Goal: Information Seeking & Learning: Learn about a topic

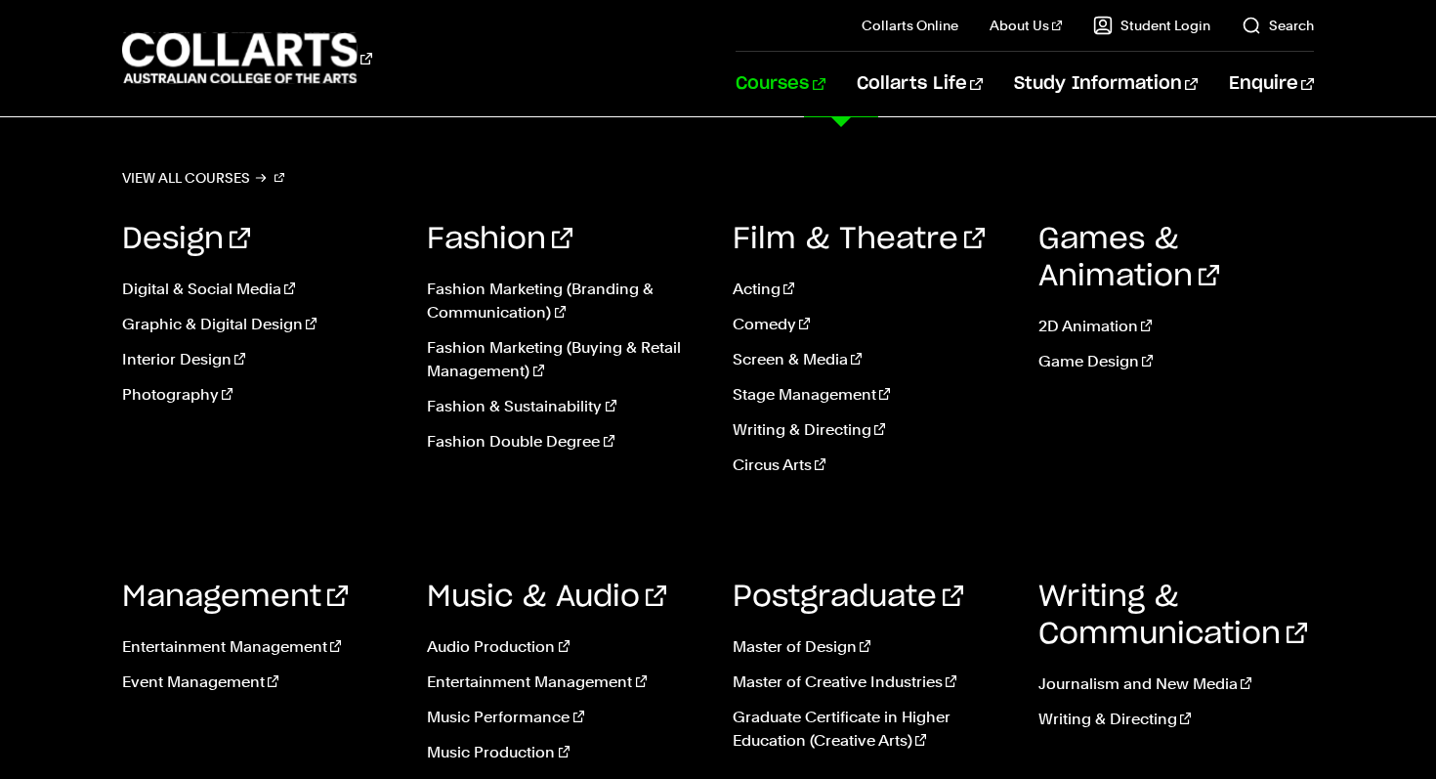
click at [824, 90] on link "Courses" at bounding box center [780, 84] width 89 height 64
click at [185, 399] on link "Photography" at bounding box center [260, 394] width 276 height 23
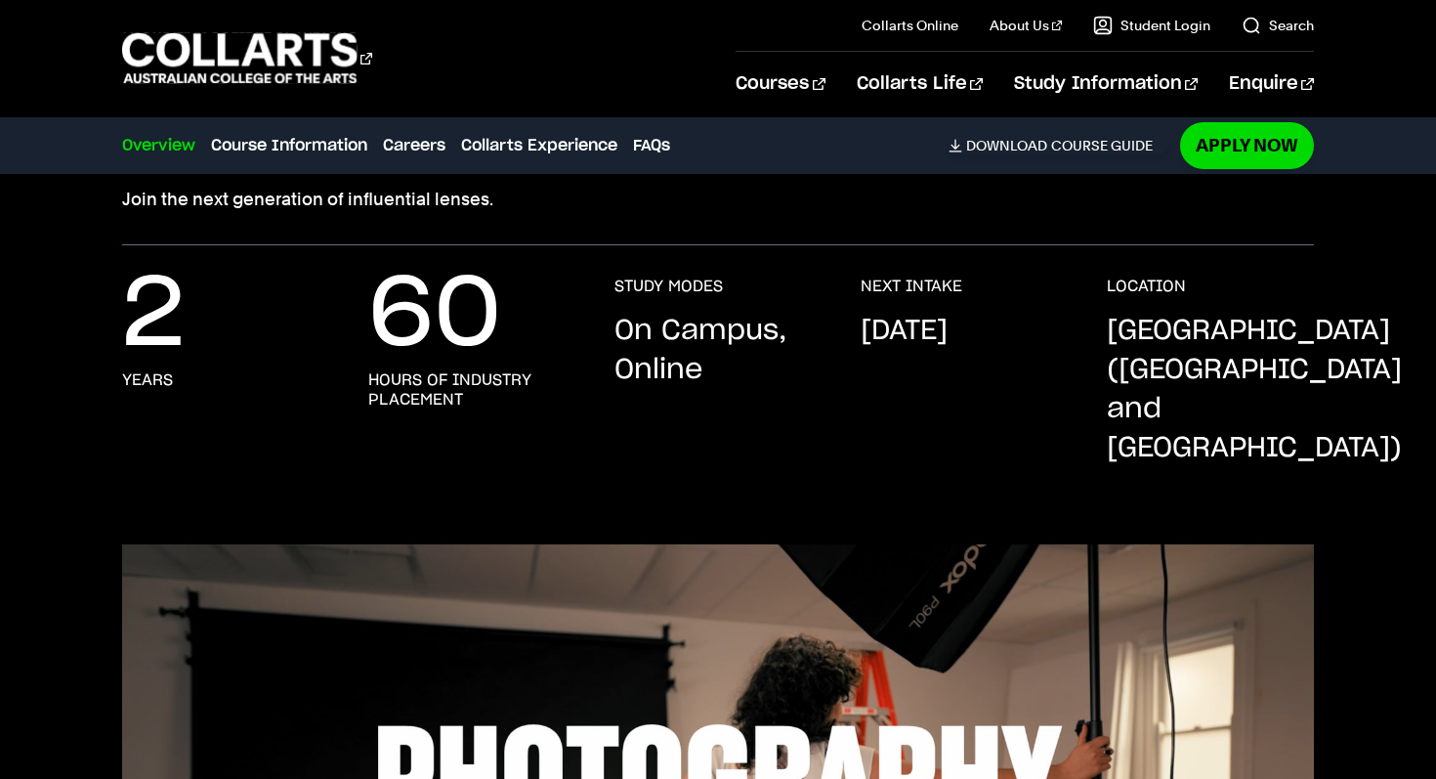
scroll to position [233, 0]
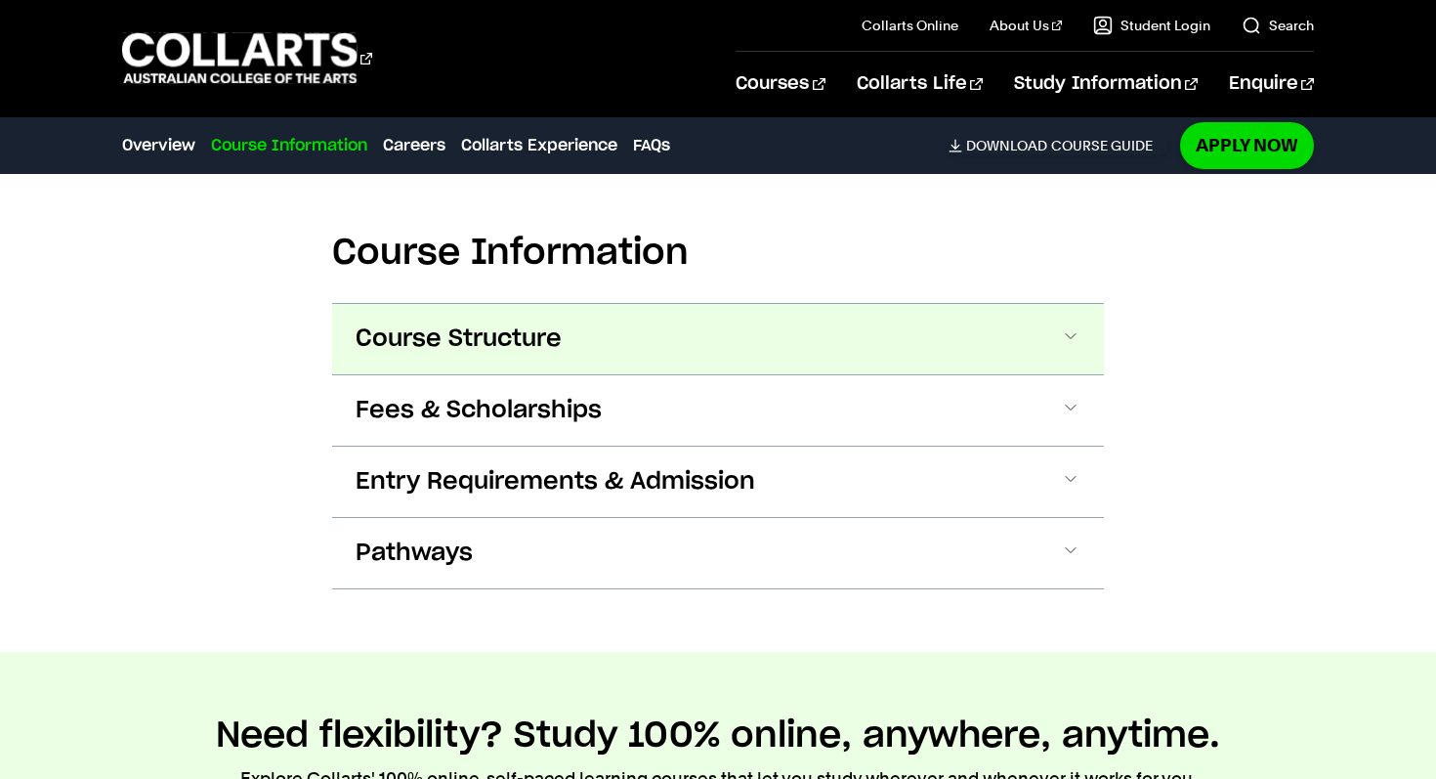
click at [503, 323] on span "Course Structure" at bounding box center [459, 338] width 206 height 31
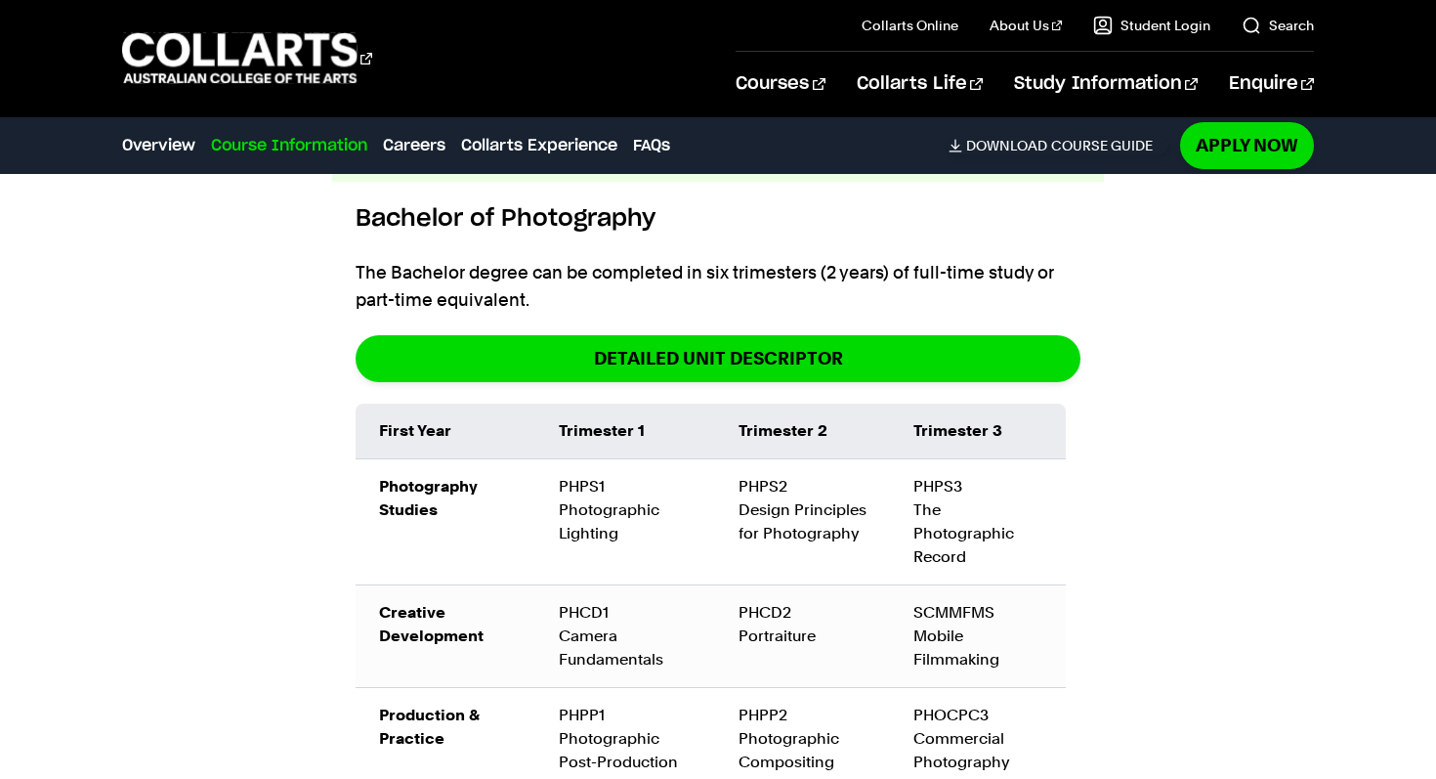
scroll to position [2546, 0]
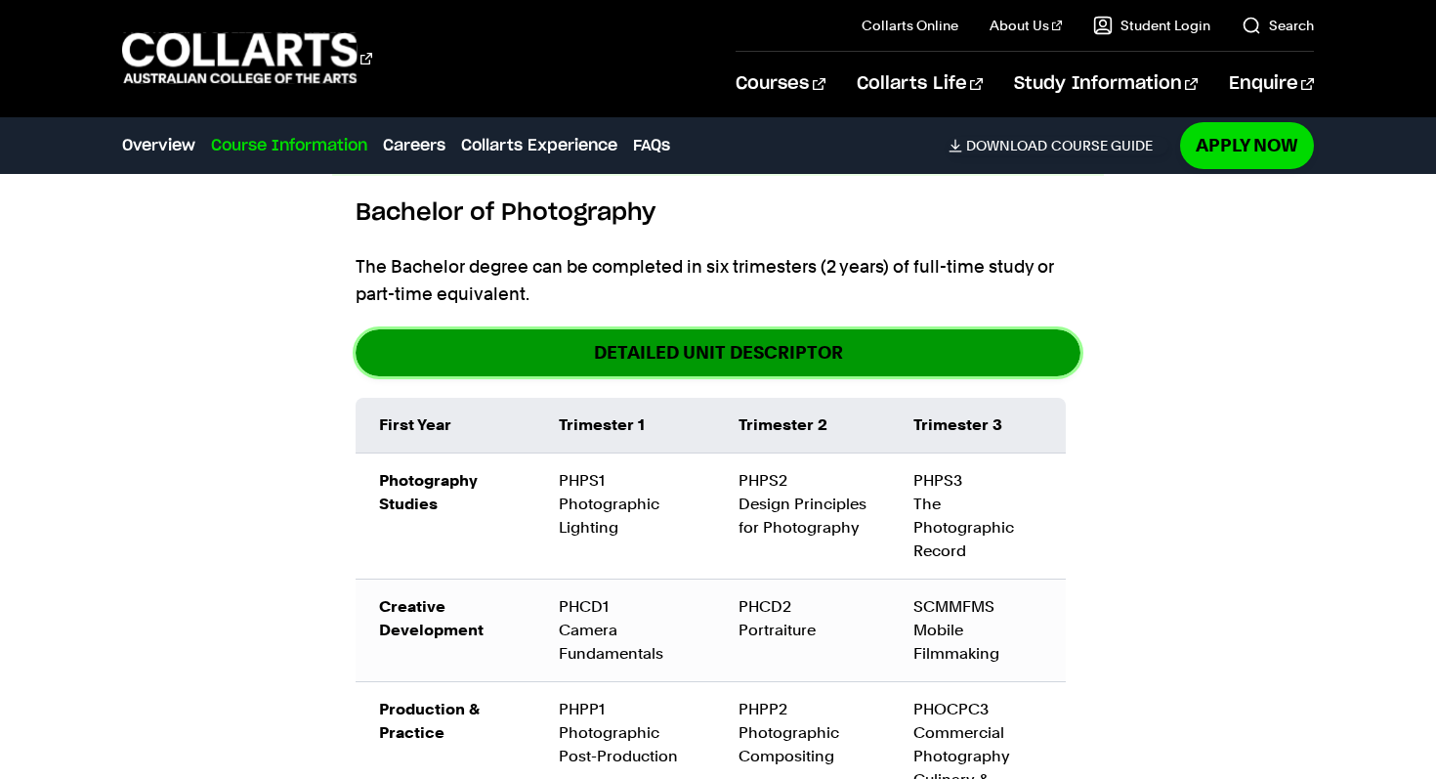
click at [525, 329] on link "DETAILED UNIT DESCRIPTOR" at bounding box center [718, 352] width 725 height 46
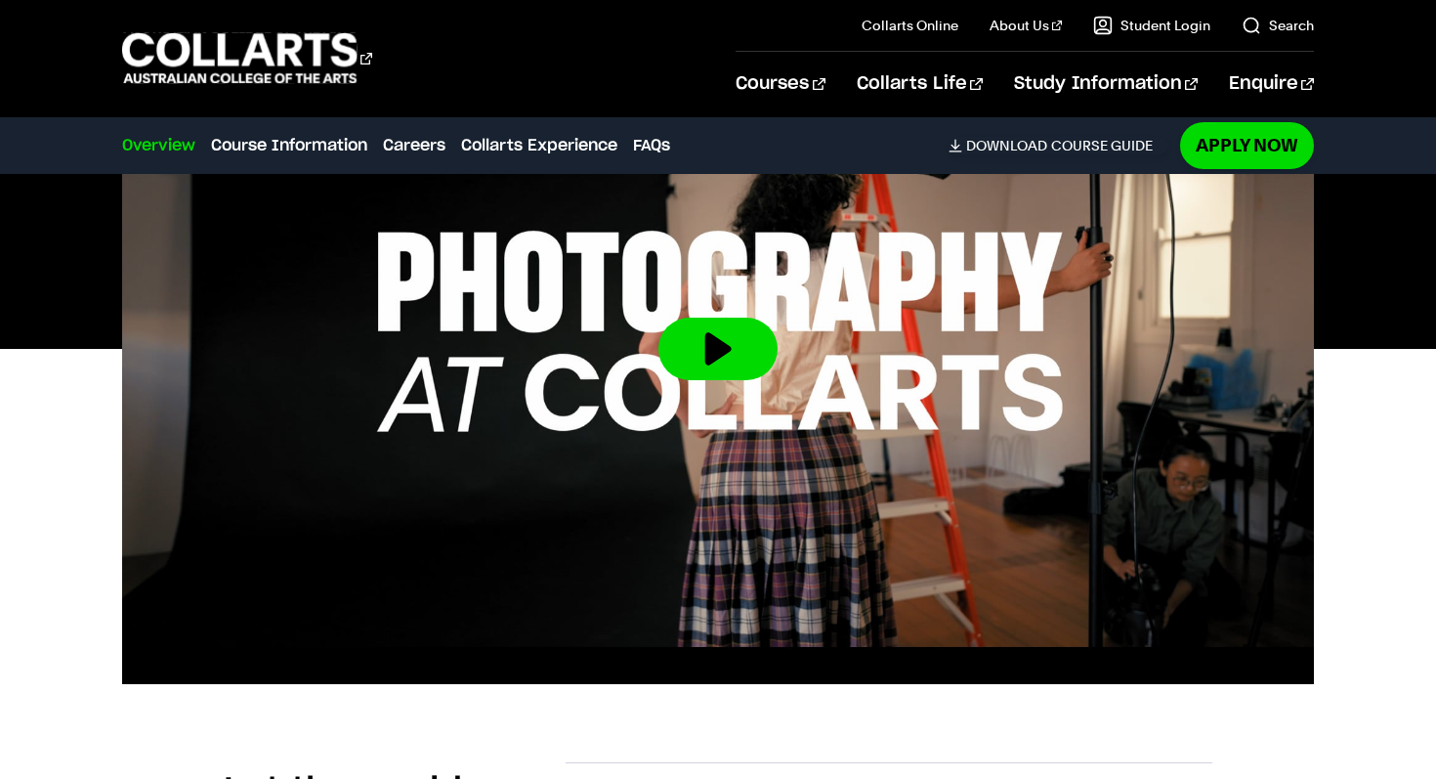
scroll to position [716, 0]
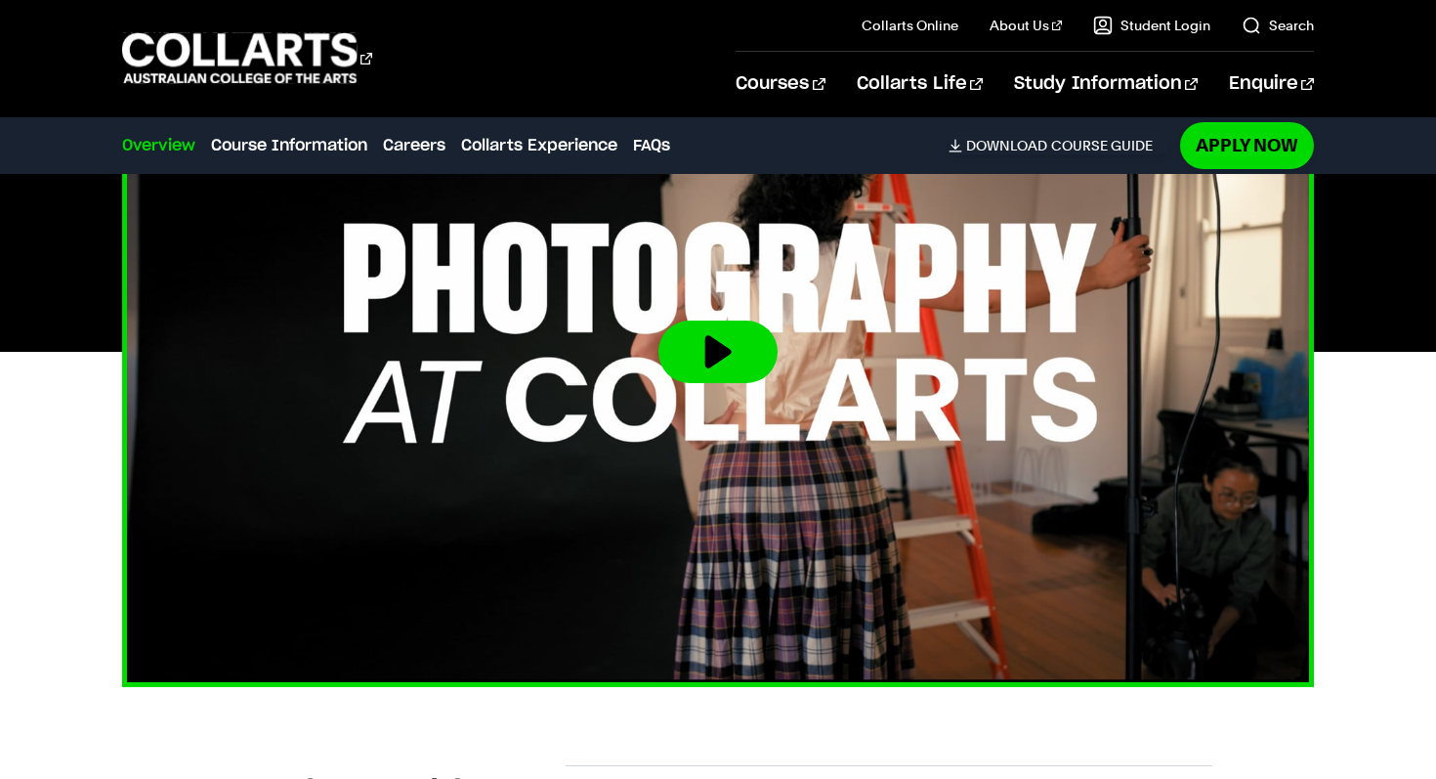
click at [723, 328] on button at bounding box center [717, 351] width 119 height 63
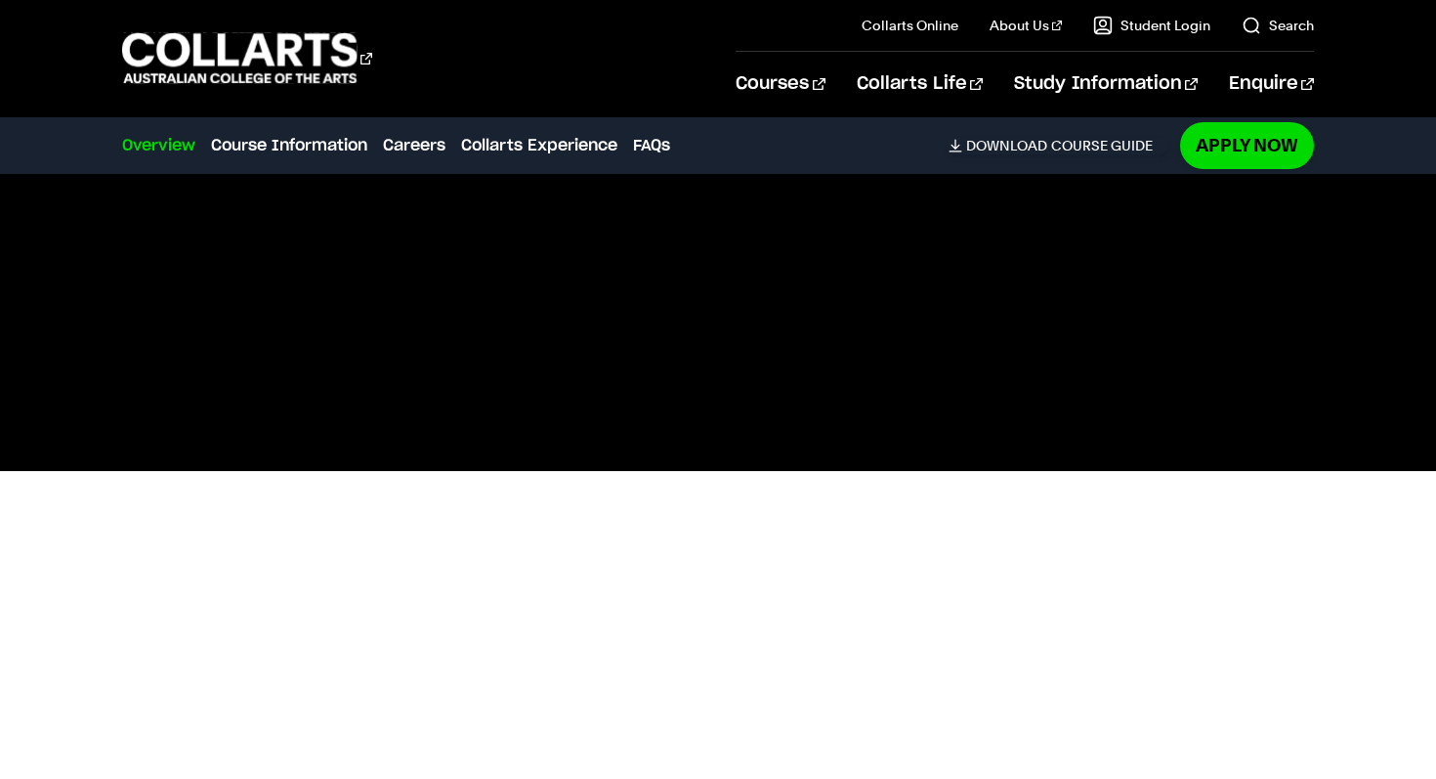
scroll to position [588, 0]
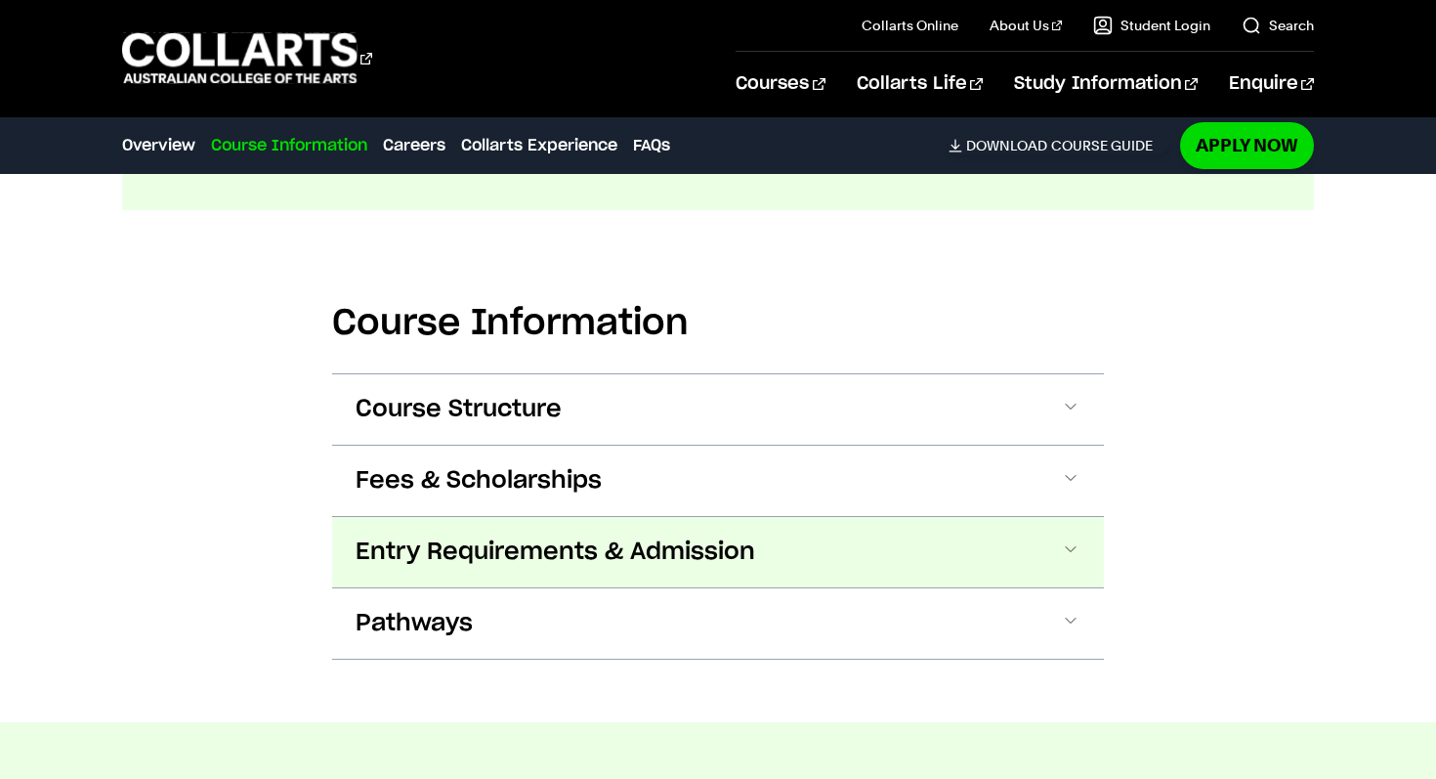
scroll to position [2266, 0]
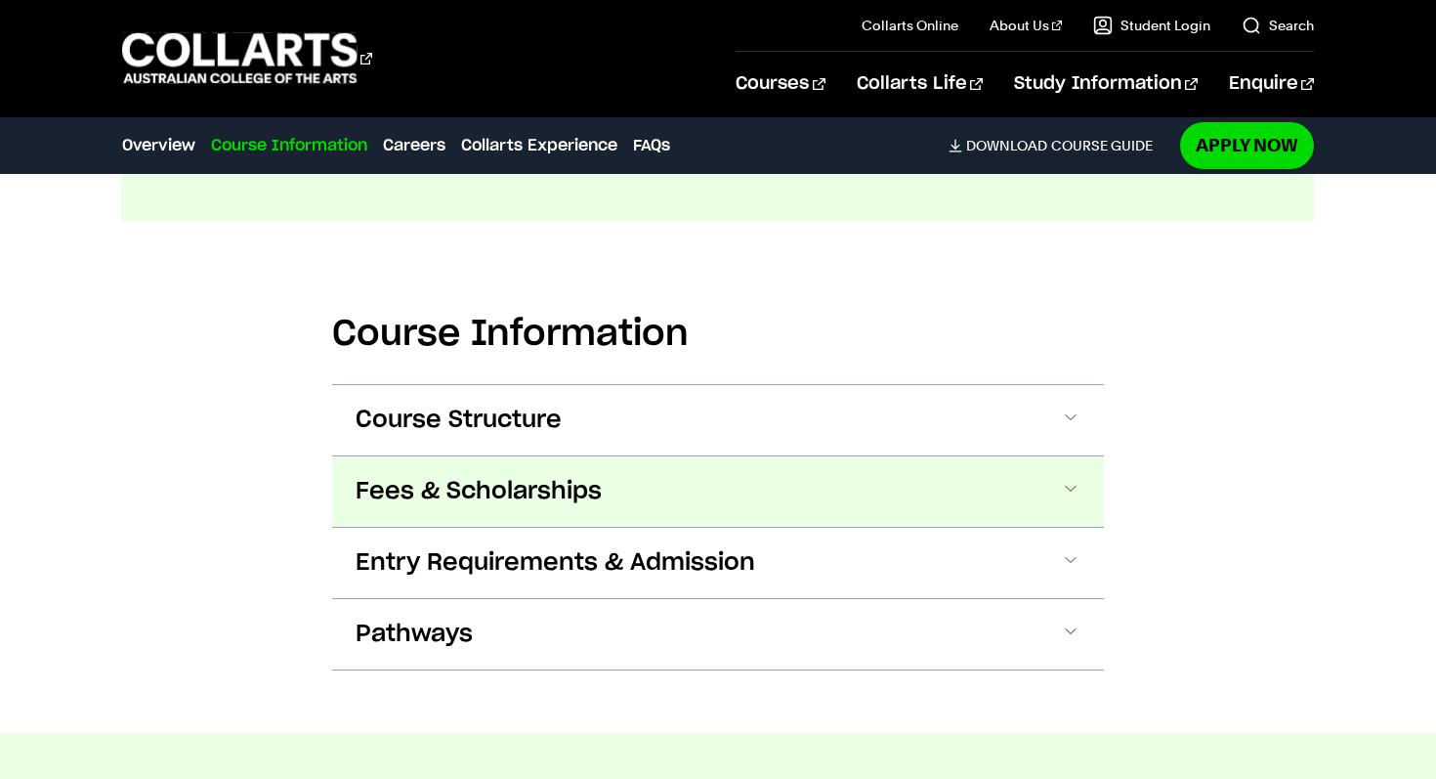
click at [666, 463] on button "Fees & Scholarships" at bounding box center [718, 491] width 772 height 70
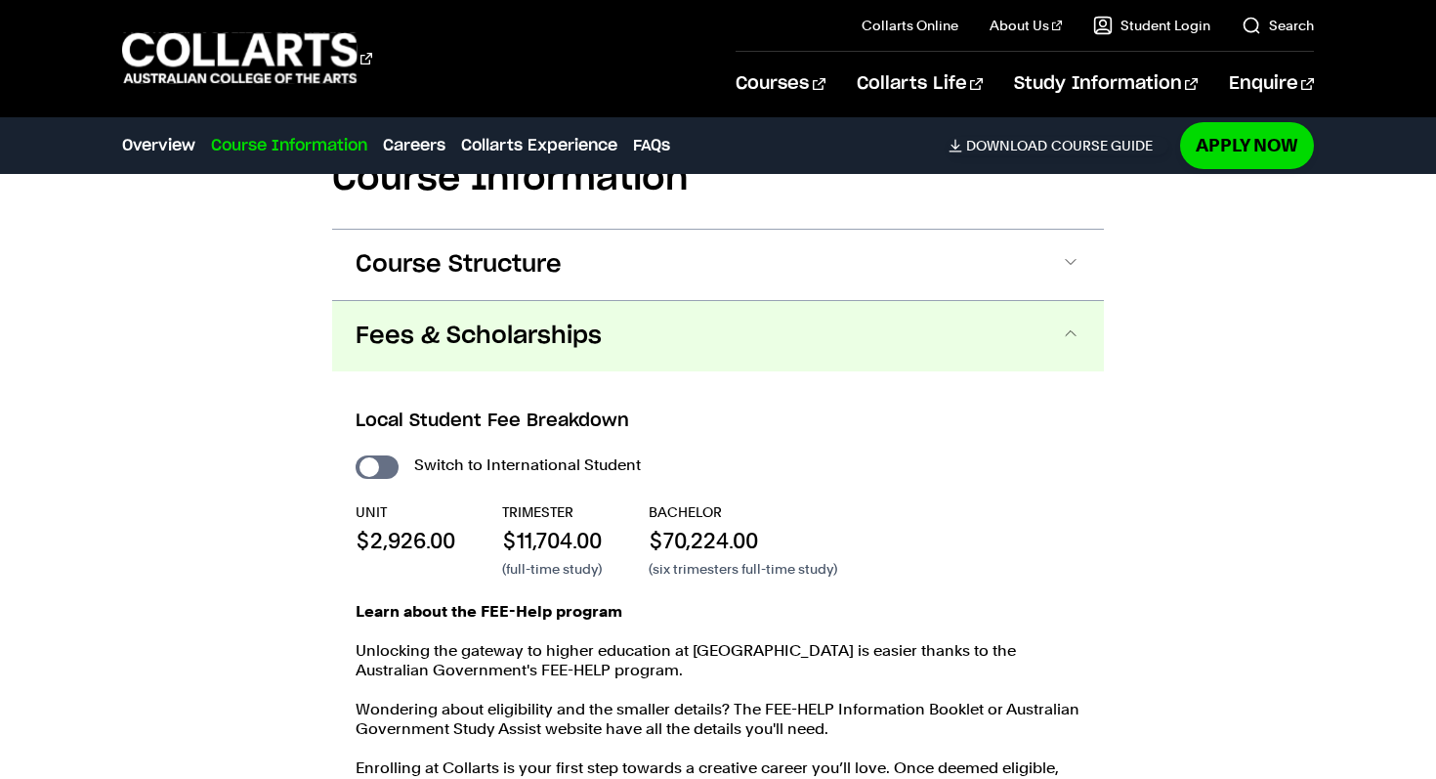
scroll to position [2507, 0]
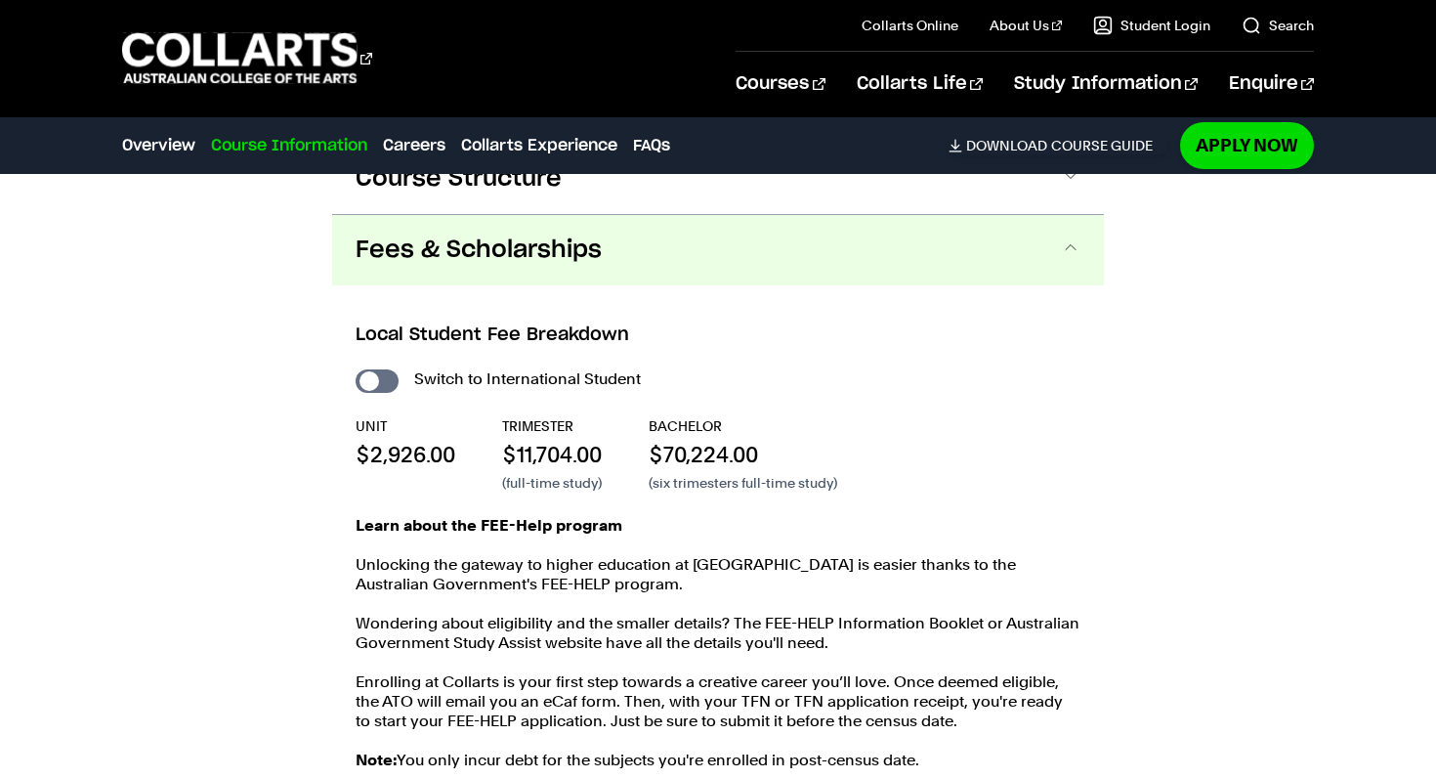
click at [686, 227] on button "Fees & Scholarships" at bounding box center [718, 250] width 772 height 70
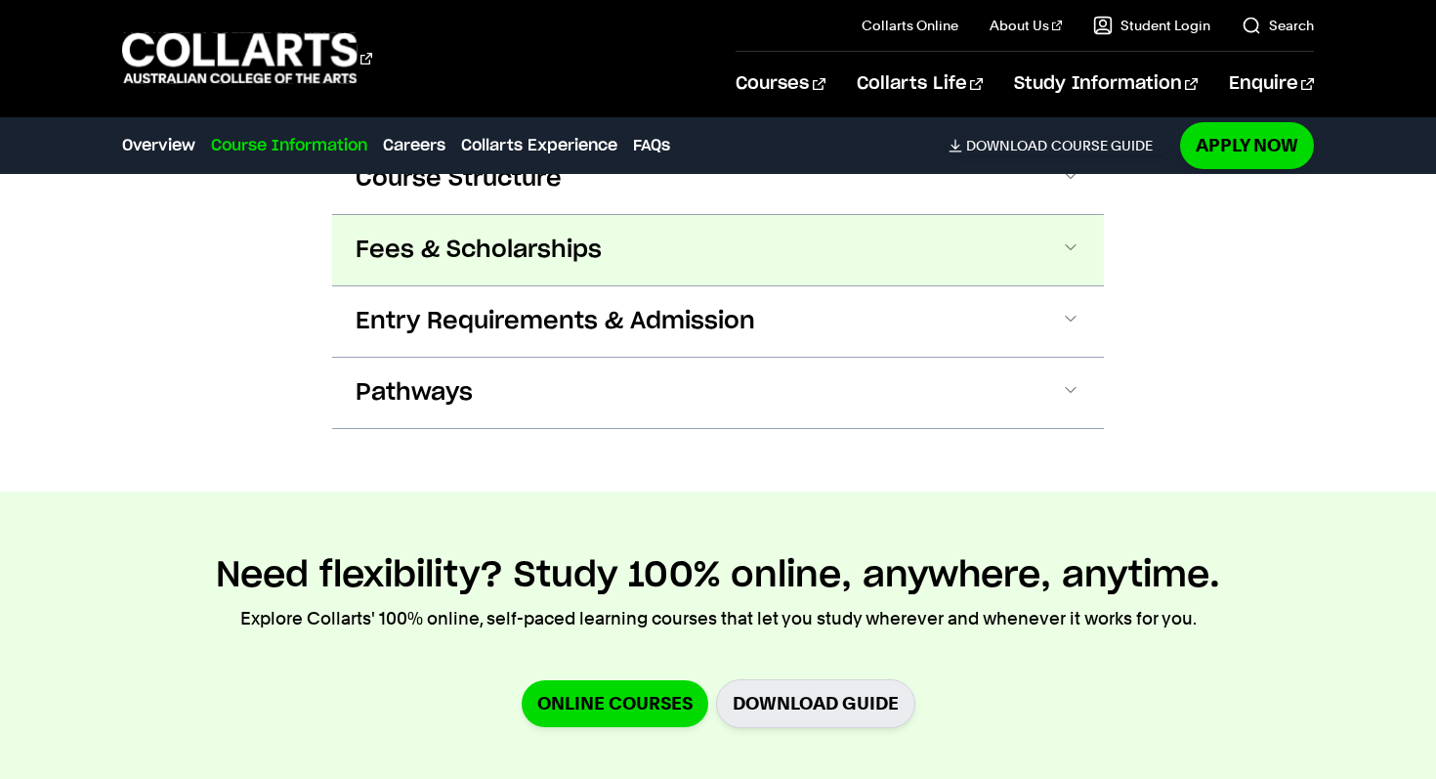
click at [686, 227] on button "Fees & Scholarships" at bounding box center [718, 250] width 772 height 70
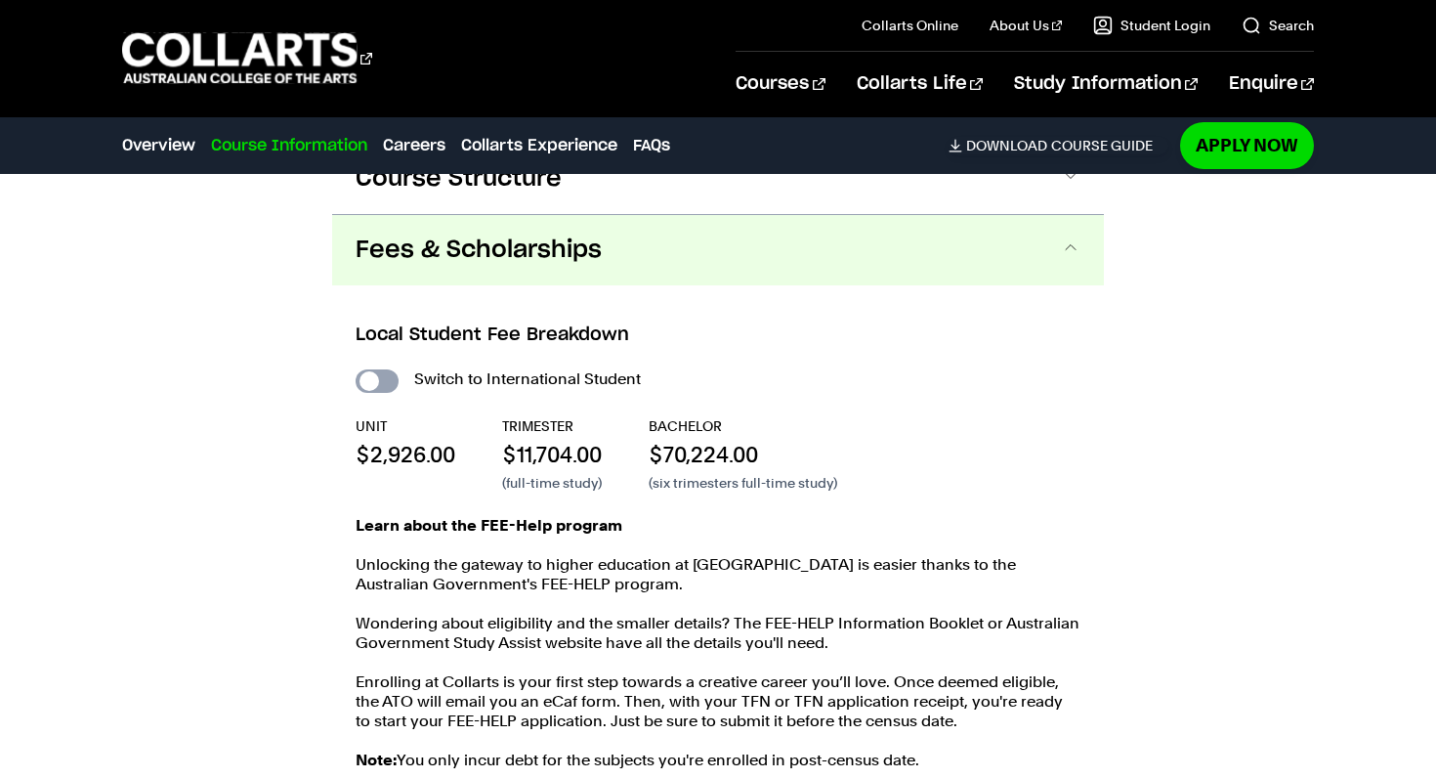
click at [392, 369] on input "International Student" at bounding box center [377, 380] width 43 height 23
checkbox input "true"
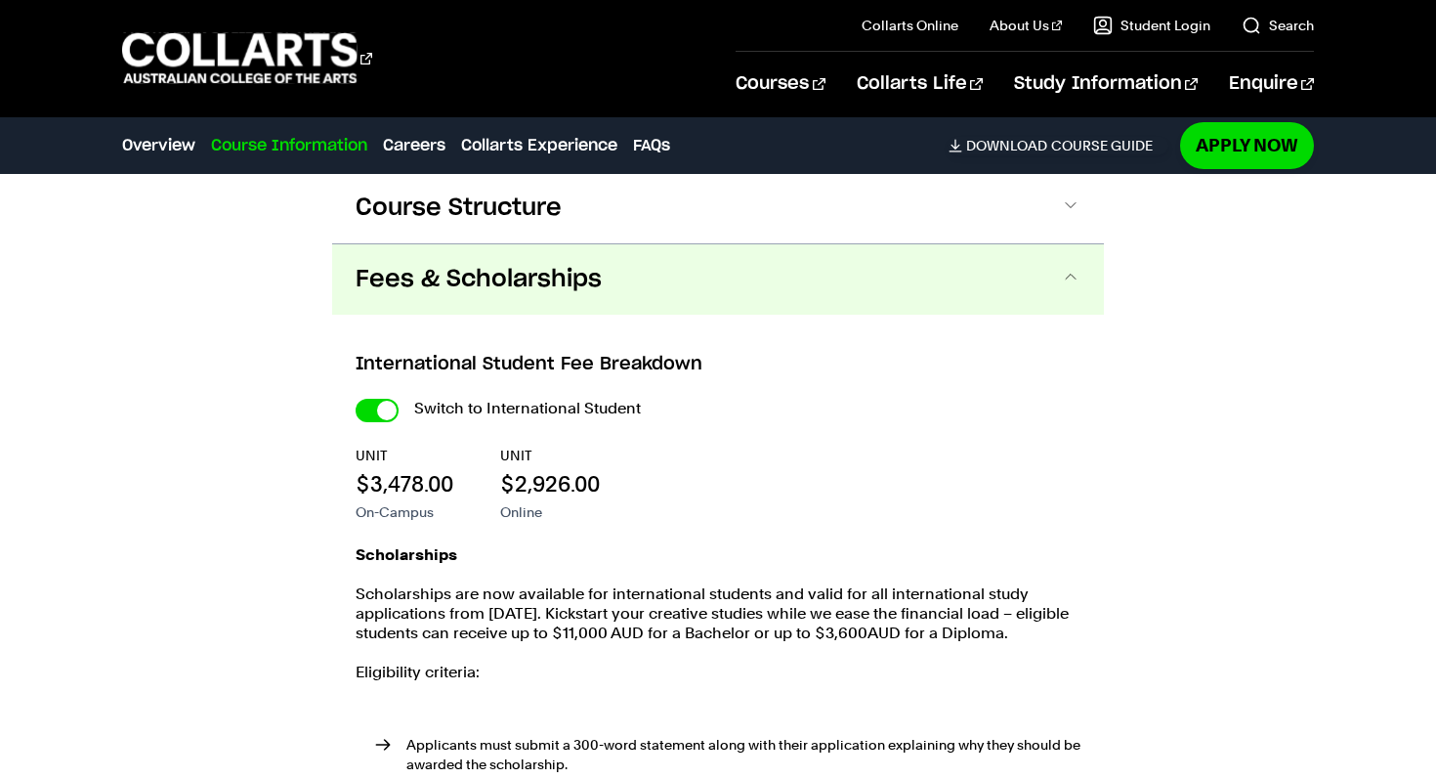
scroll to position [2081, 0]
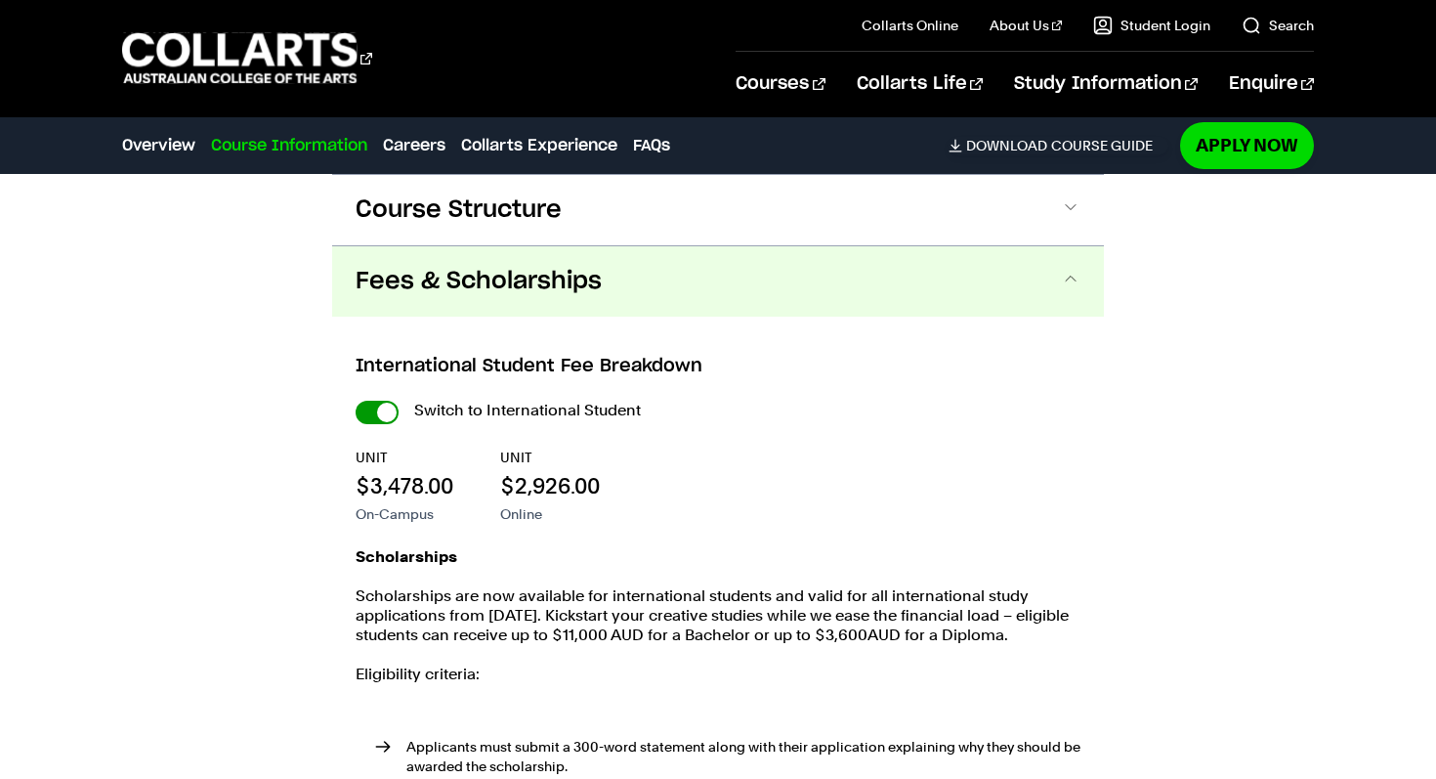
click at [381, 400] on input "International Student" at bounding box center [377, 411] width 43 height 23
checkbox input "false"
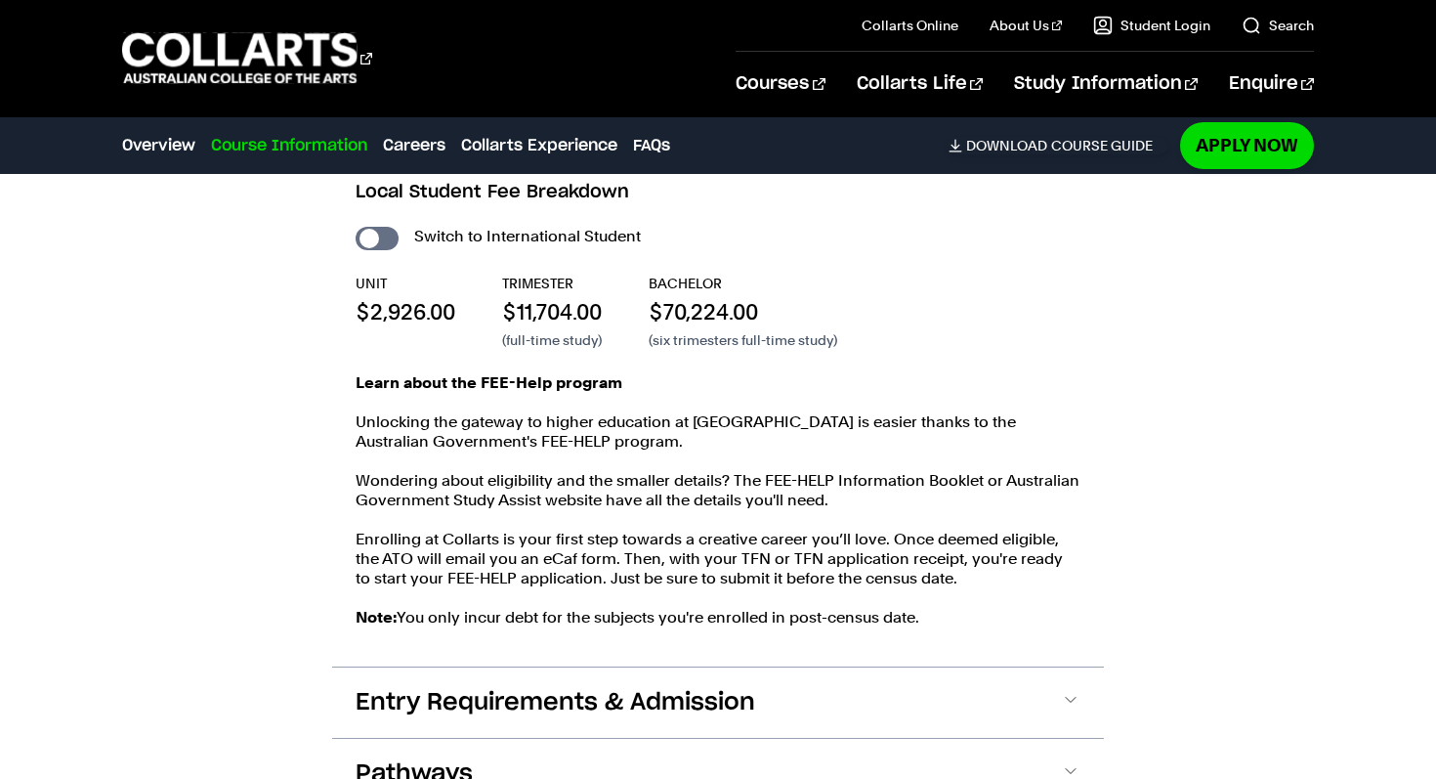
scroll to position [2632, 0]
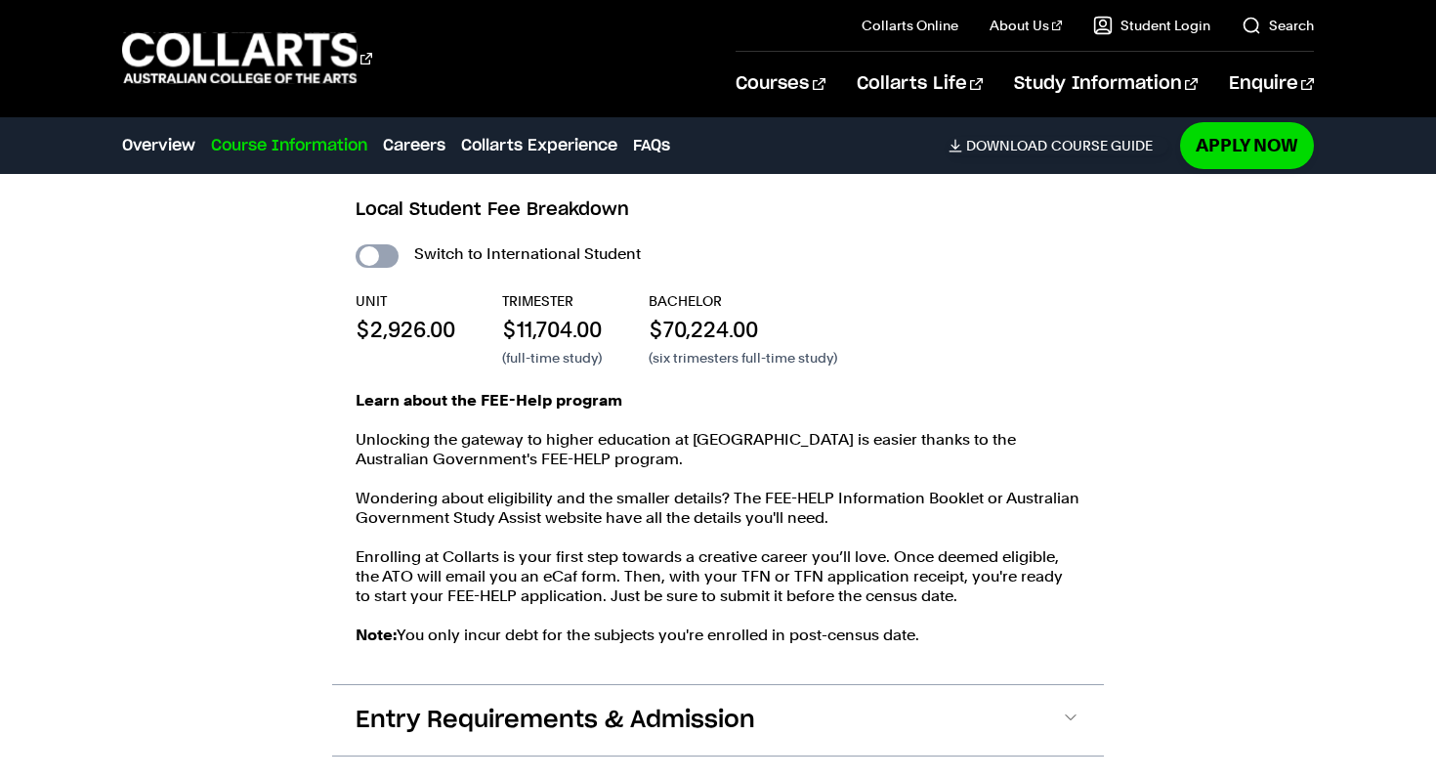
click at [384, 244] on input "International Student" at bounding box center [377, 255] width 43 height 23
checkbox input "true"
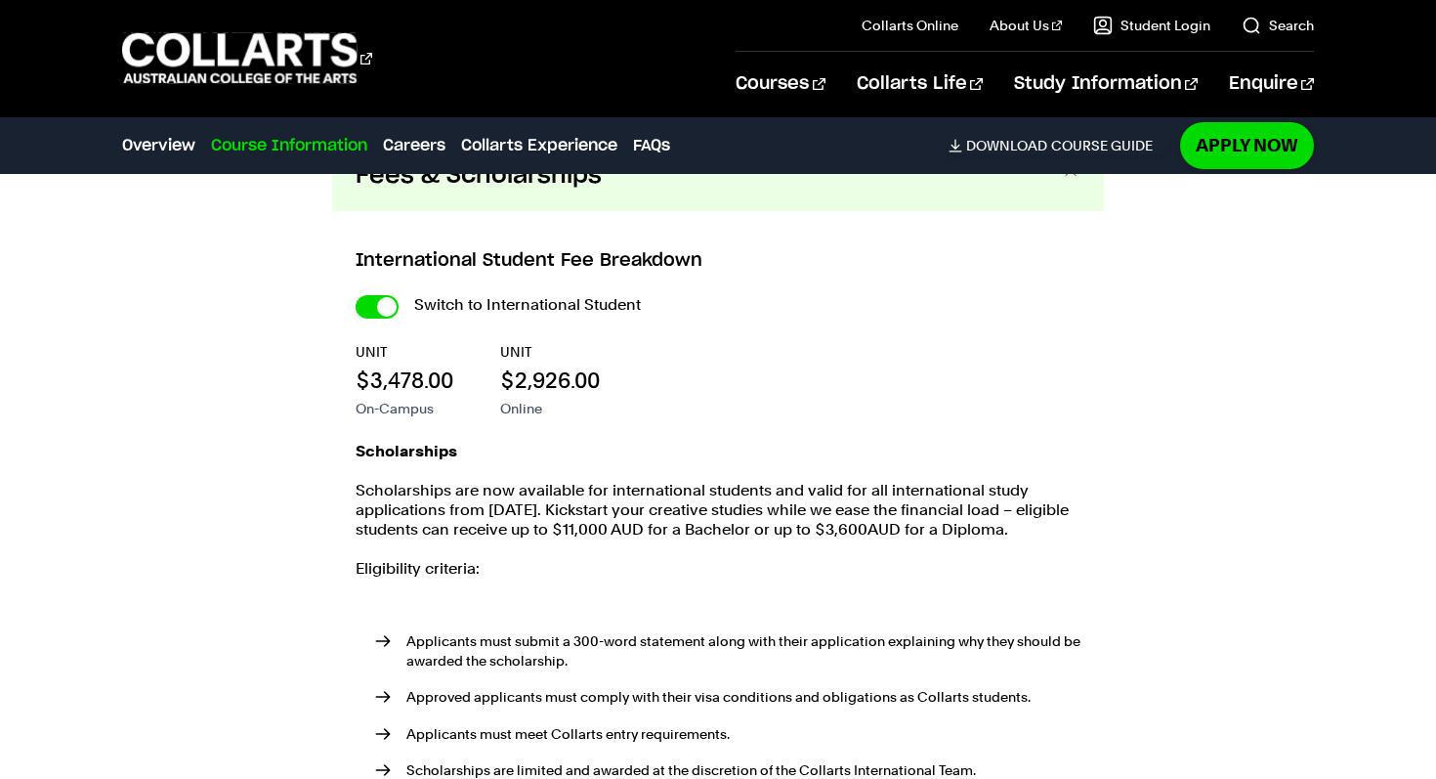
scroll to position [2172, 0]
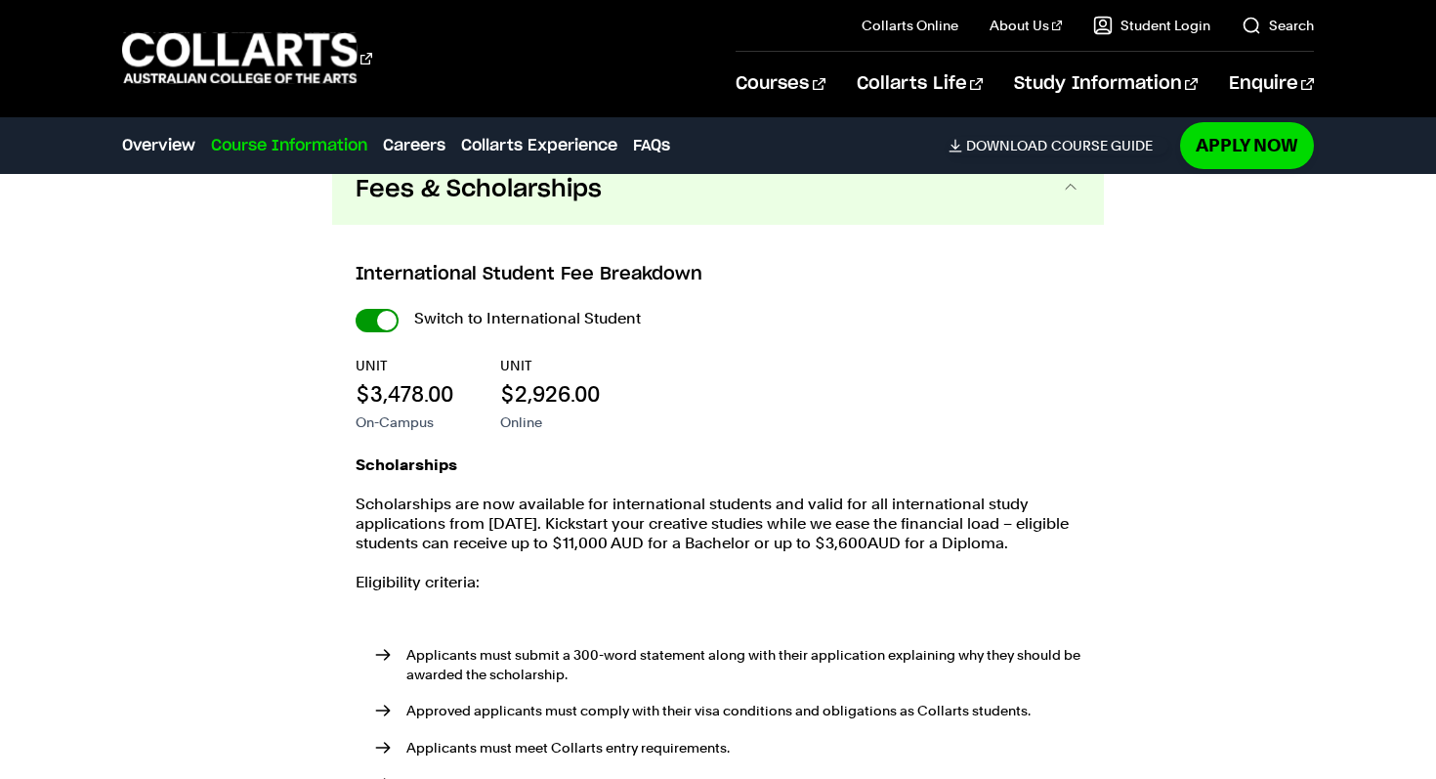
click at [385, 309] on input "International Student" at bounding box center [377, 320] width 43 height 23
checkbox input "false"
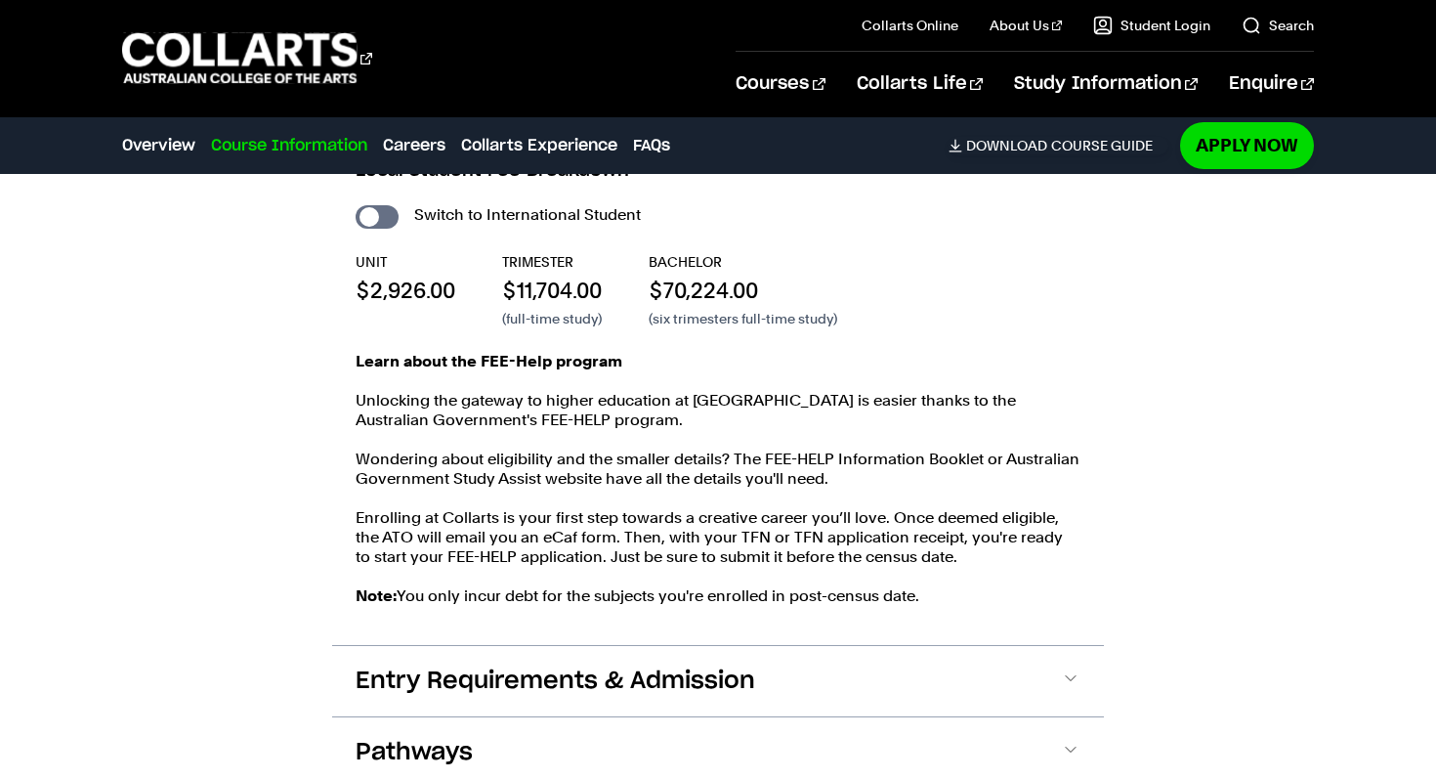
scroll to position [2673, 0]
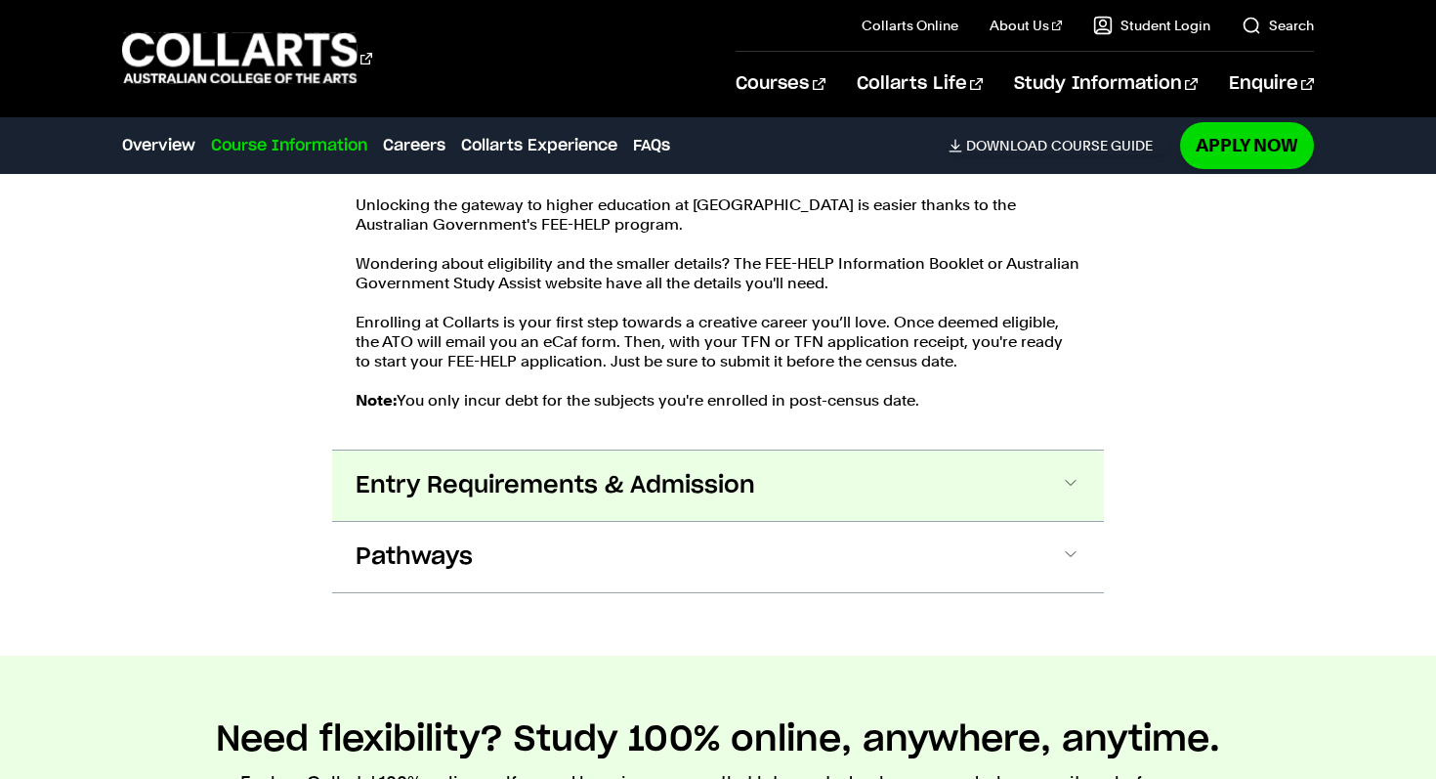
click at [578, 470] on span "Entry Requirements & Admission" at bounding box center [556, 485] width 400 height 31
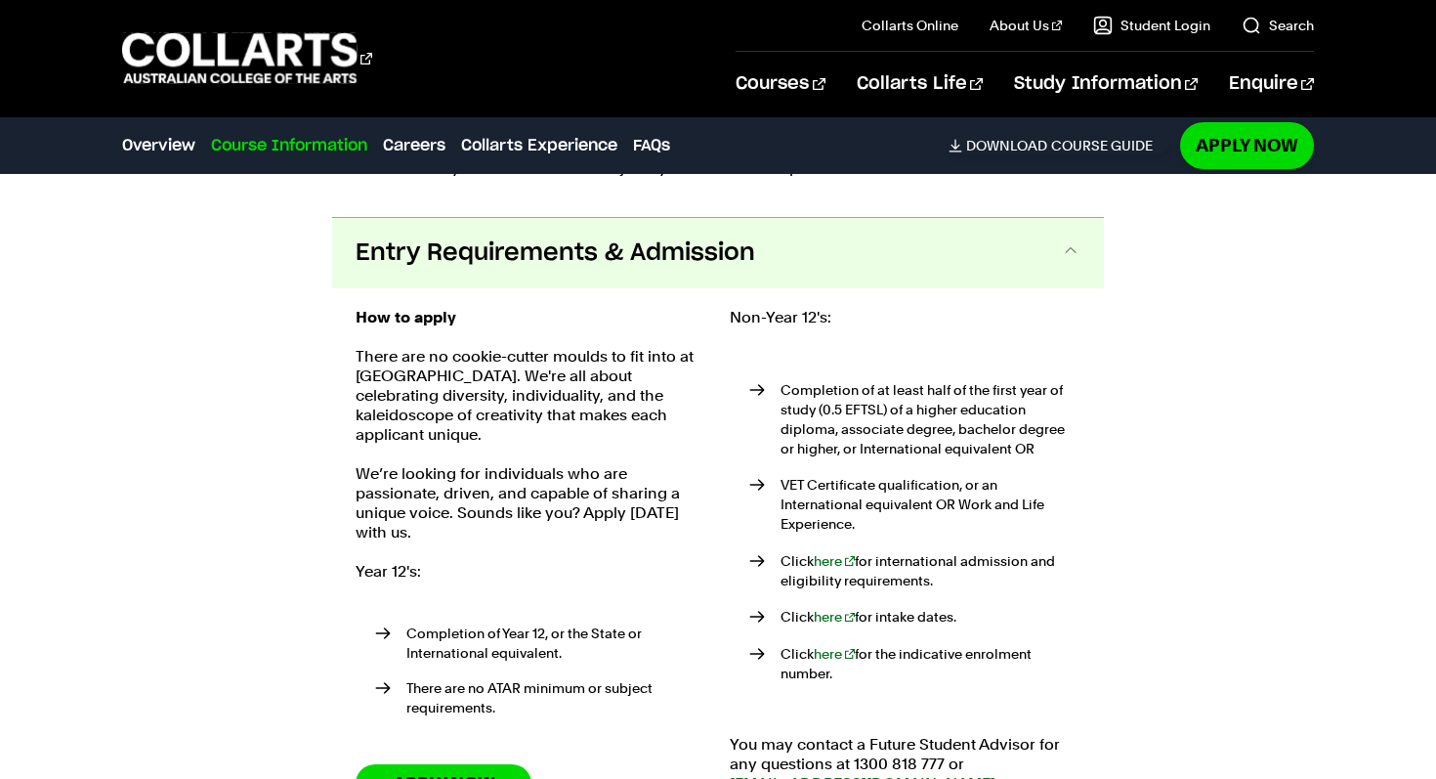
scroll to position [3102, 0]
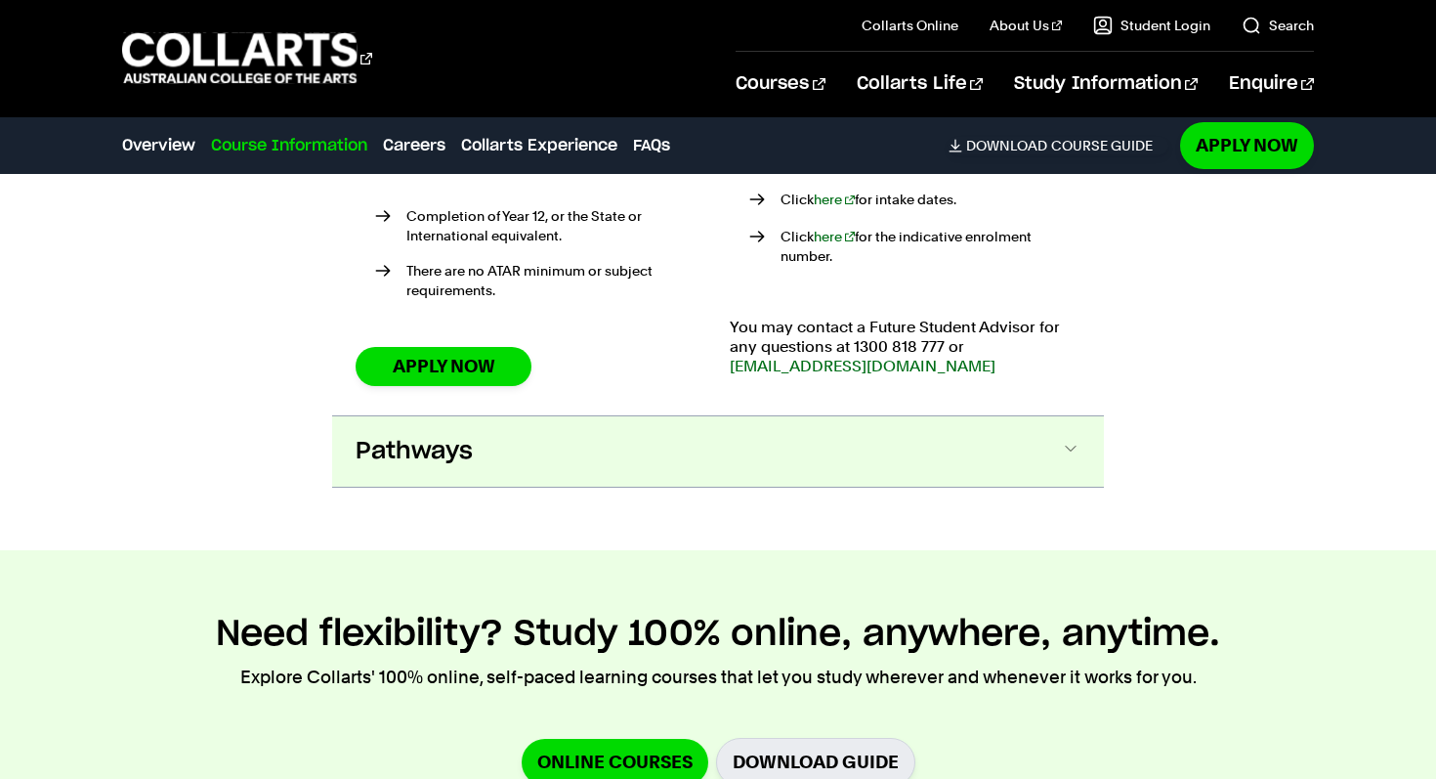
click at [620, 416] on button "Pathways" at bounding box center [718, 451] width 772 height 70
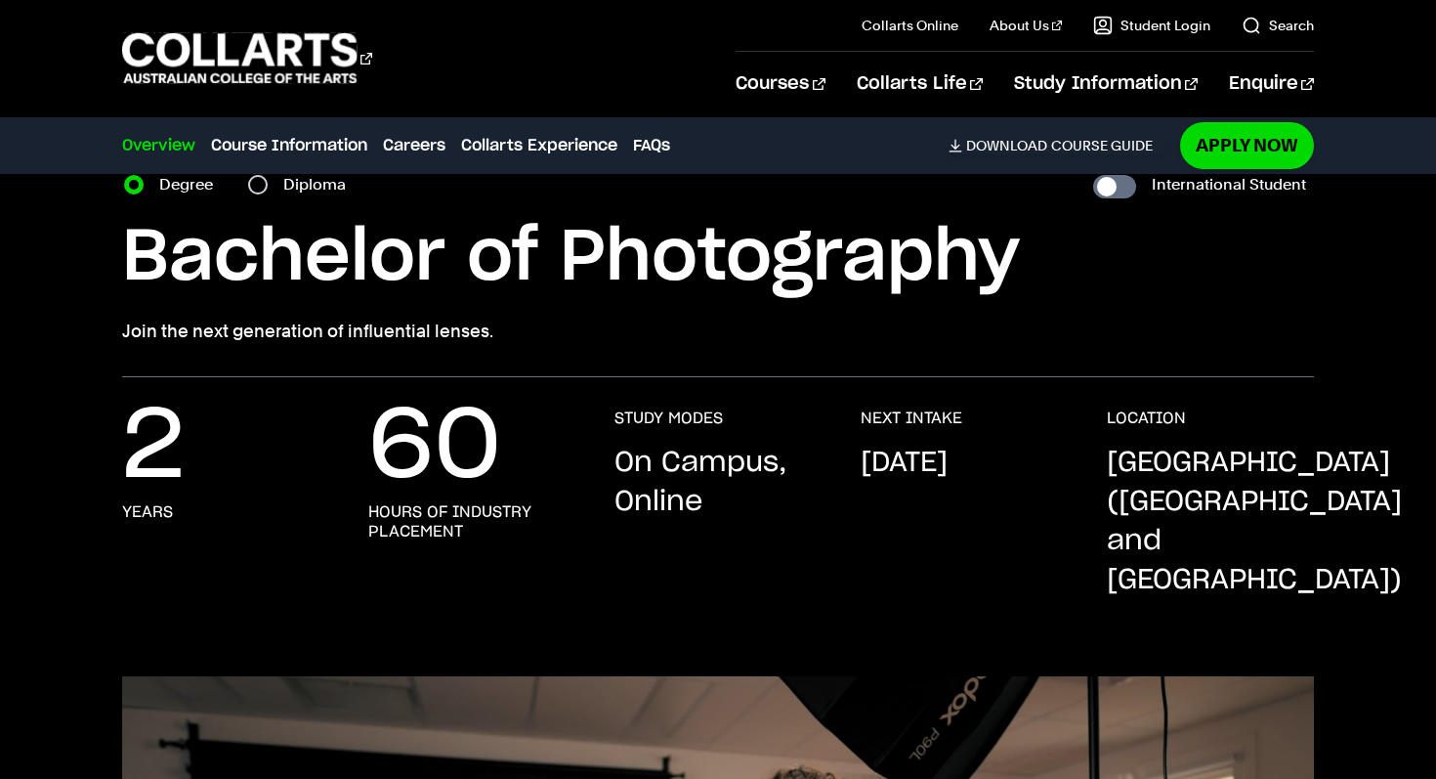
scroll to position [0, 0]
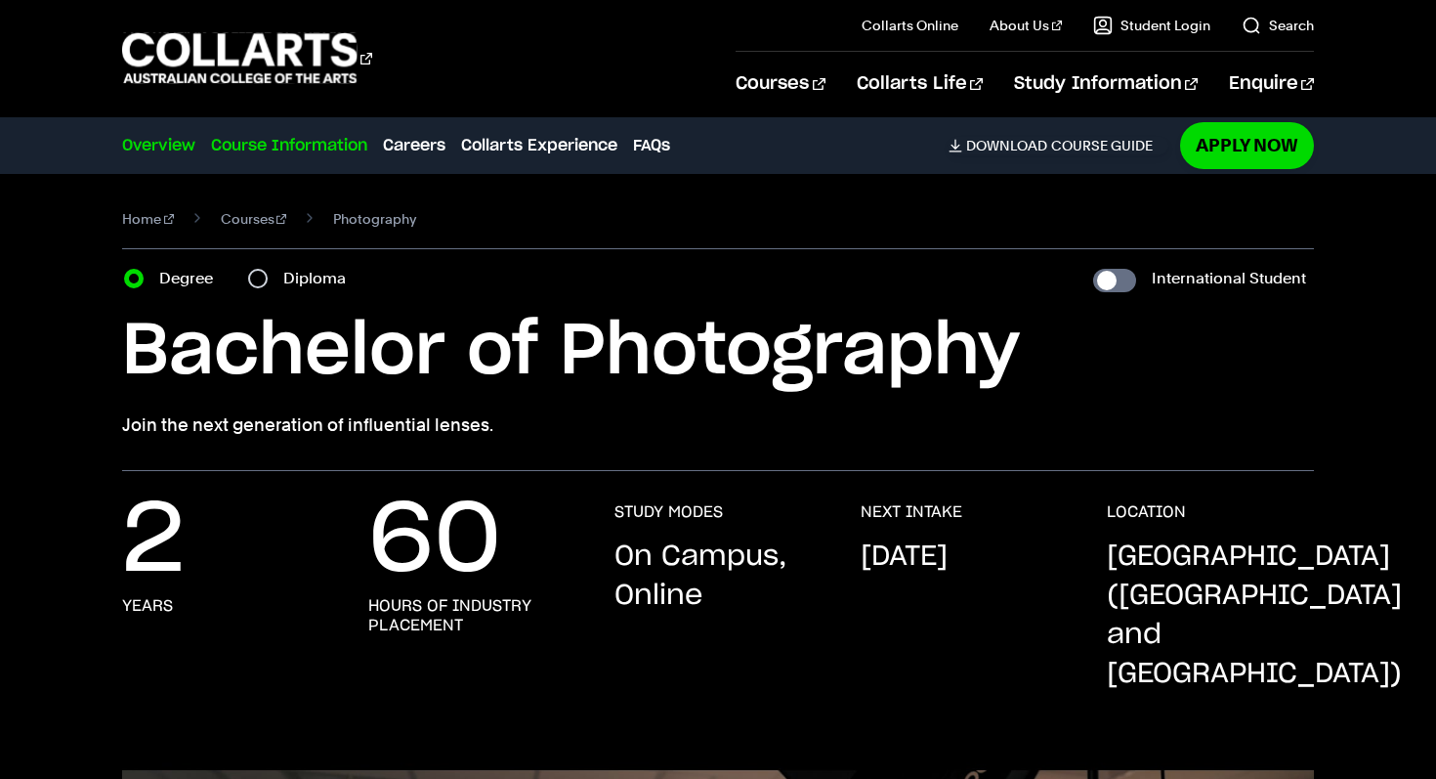
click at [341, 149] on link "Course Information" at bounding box center [289, 145] width 156 height 23
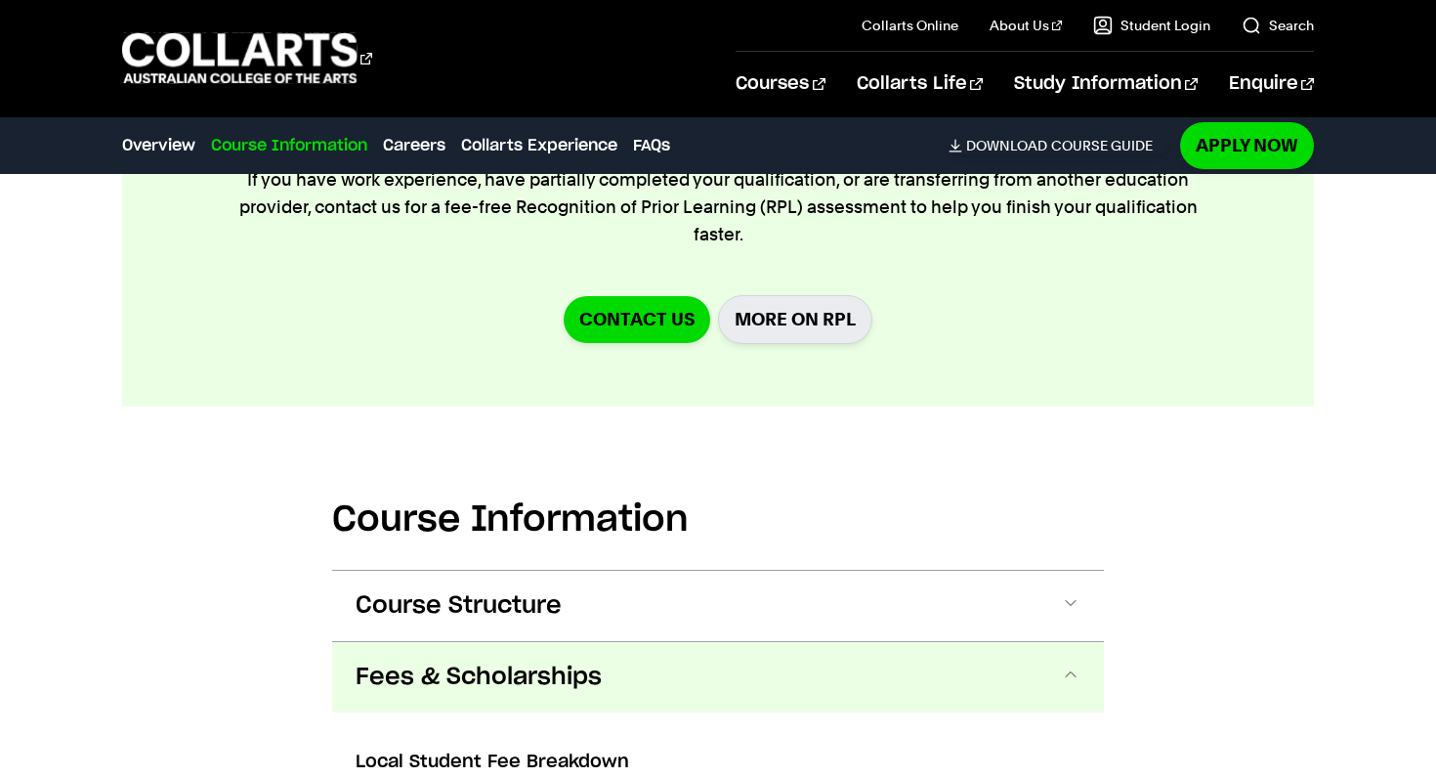
scroll to position [588, 0]
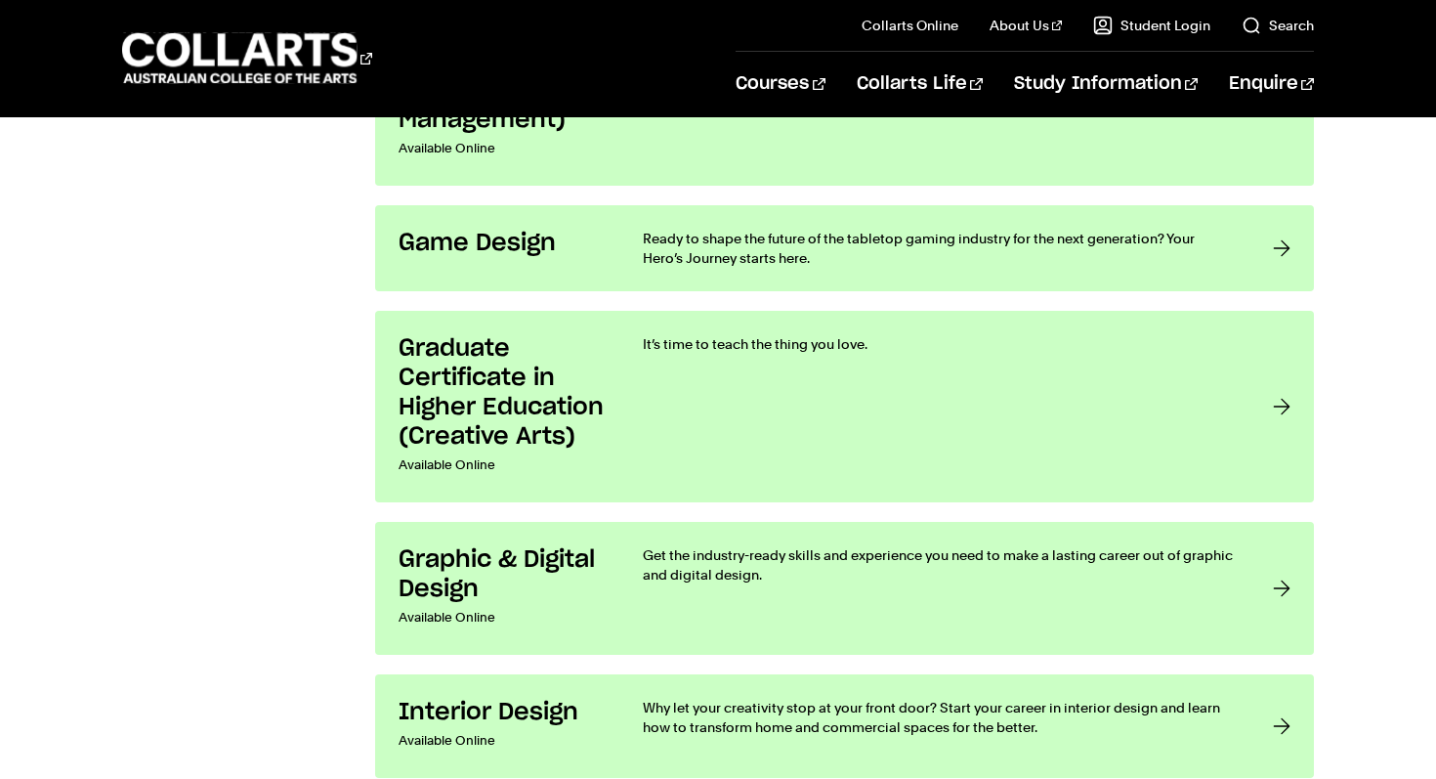
scroll to position [3085, 0]
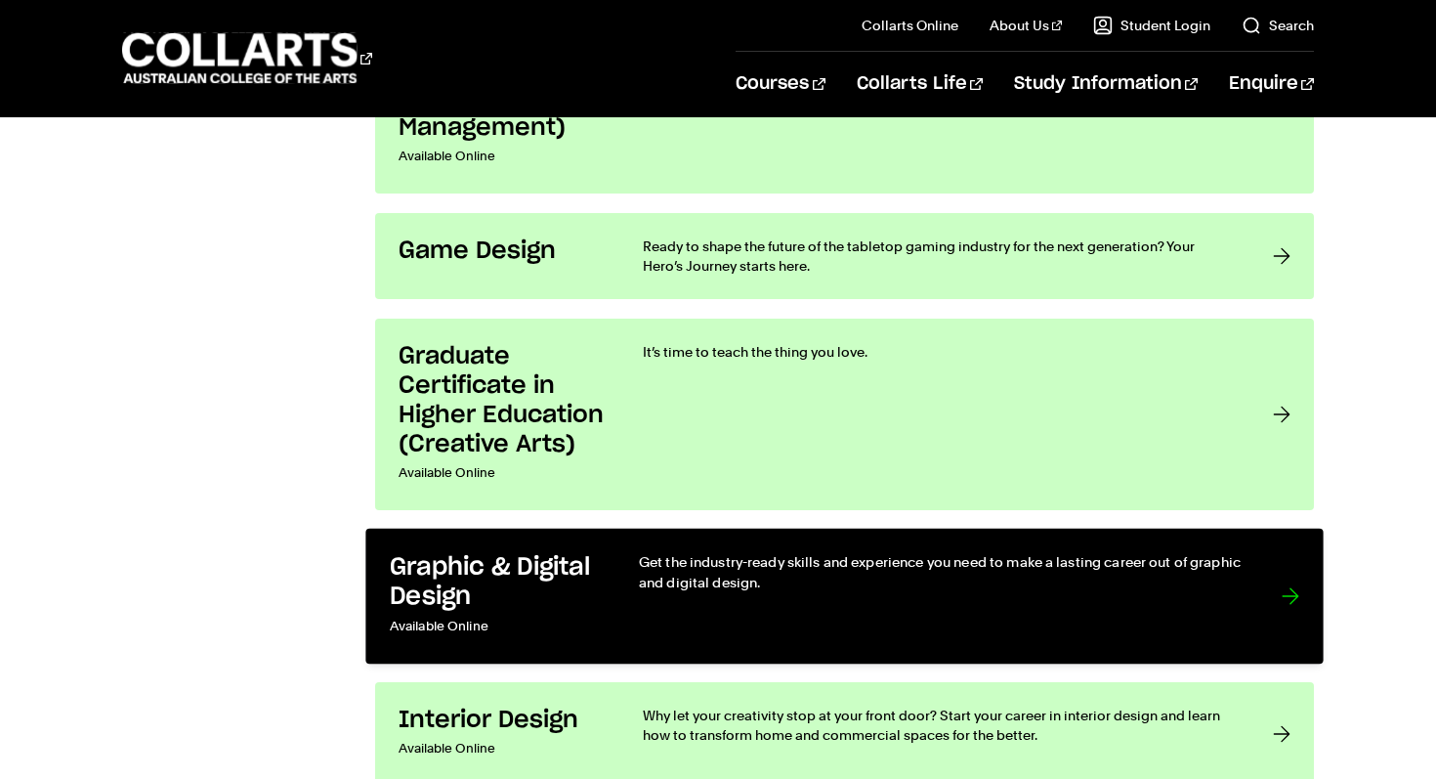
click at [644, 619] on div "Get the industry-ready skills and experience you need to make a lasting career …" at bounding box center [940, 596] width 603 height 88
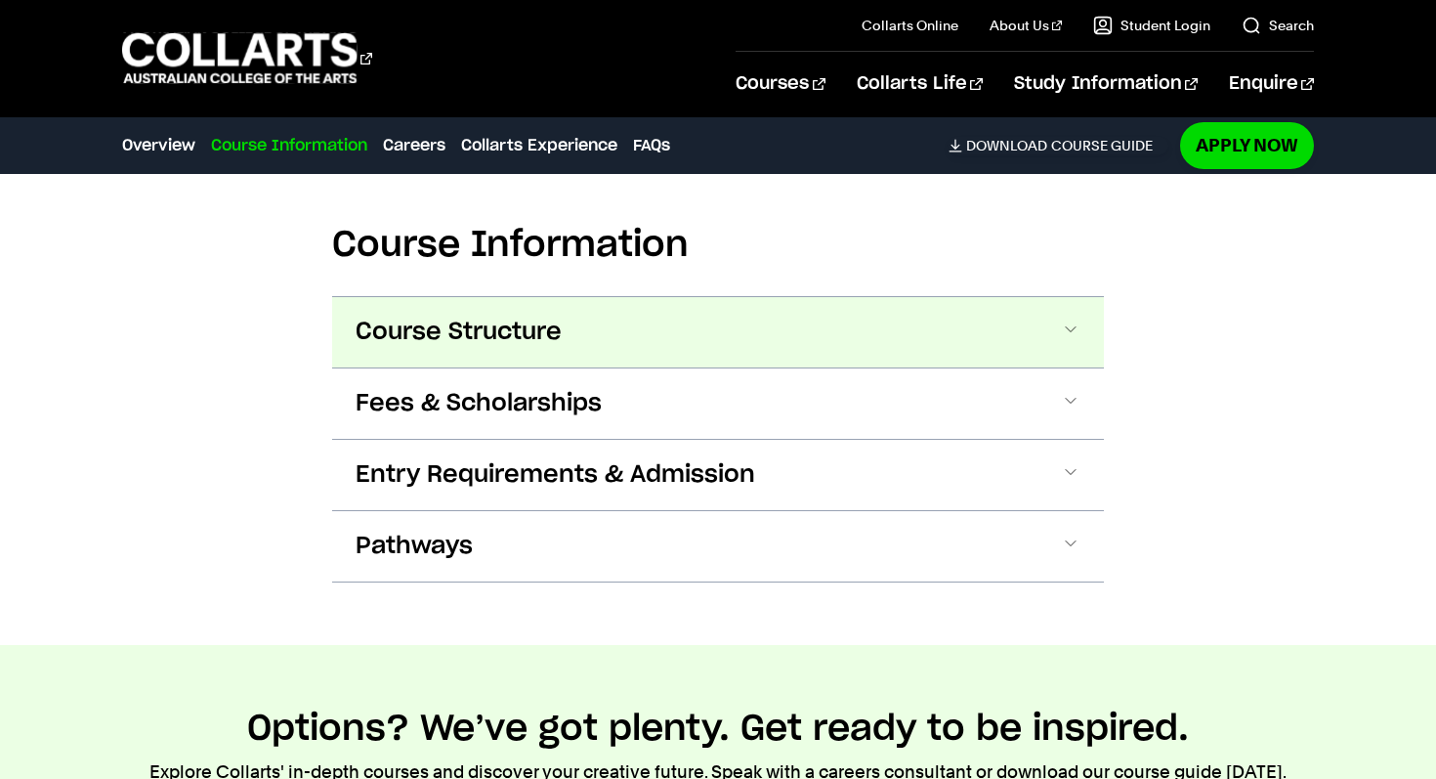
click at [641, 306] on button "Course Structure" at bounding box center [718, 332] width 772 height 70
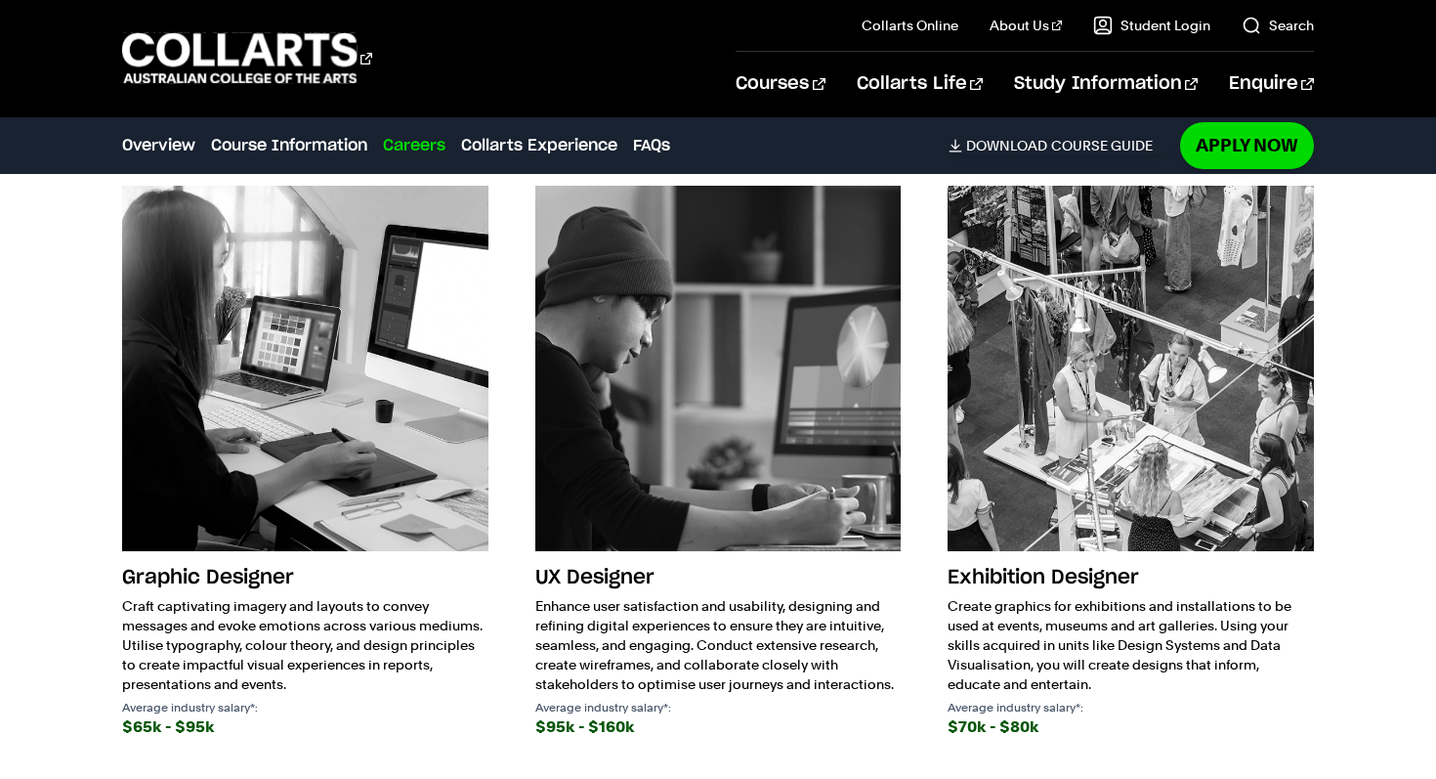
scroll to position [4955, 0]
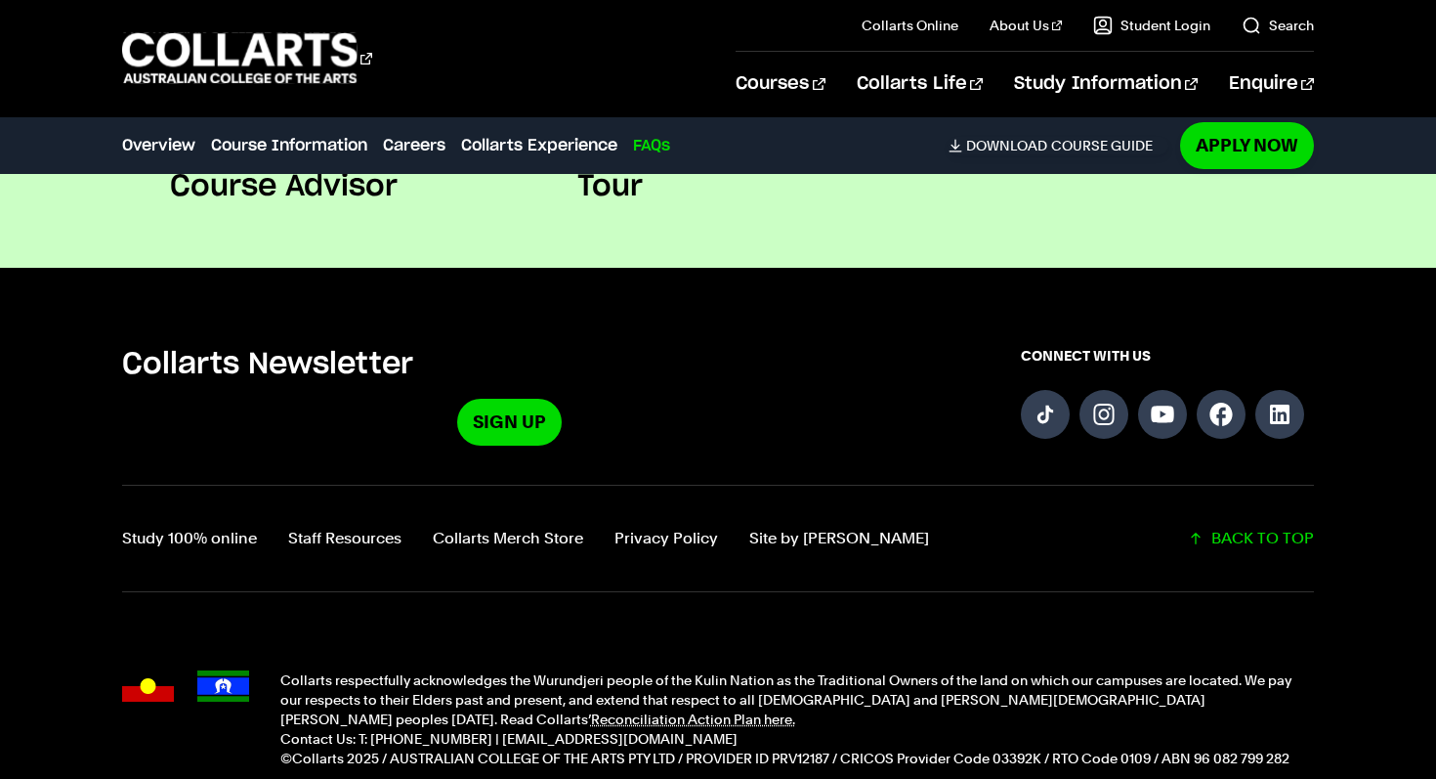
scroll to position [7754, 0]
